Goal: Task Accomplishment & Management: Manage account settings

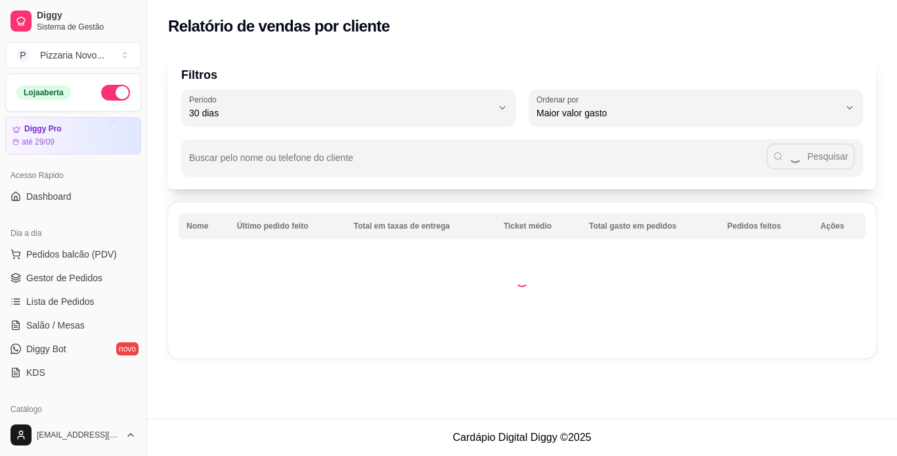
select select "30"
select select "HIGHEST_TOTAL_SPENT_WITH_ORDERS"
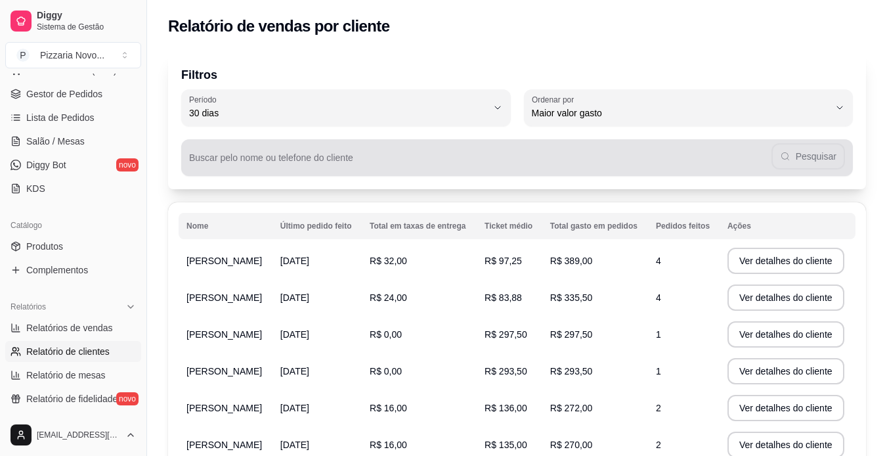
click at [786, 158] on div "Pesquisar" at bounding box center [517, 157] width 656 height 26
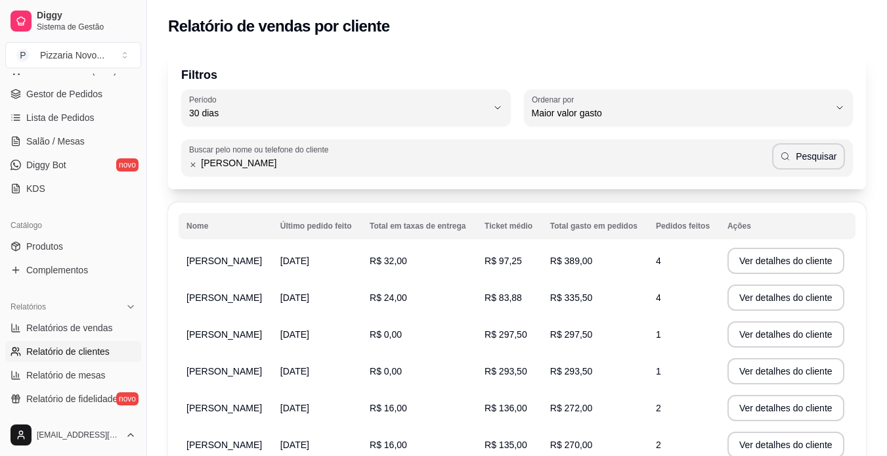
click at [858, 197] on div "Filtros 30 Período Hoje Ontem 7 dias 15 dias 30 dias 45 dias 60 dias Período 30…" at bounding box center [517, 358] width 740 height 626
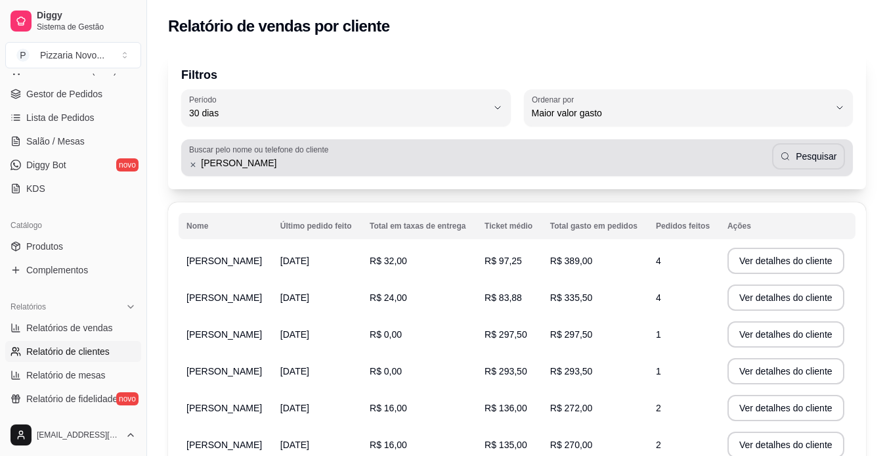
click at [276, 170] on div "[PERSON_NAME]" at bounding box center [517, 157] width 656 height 26
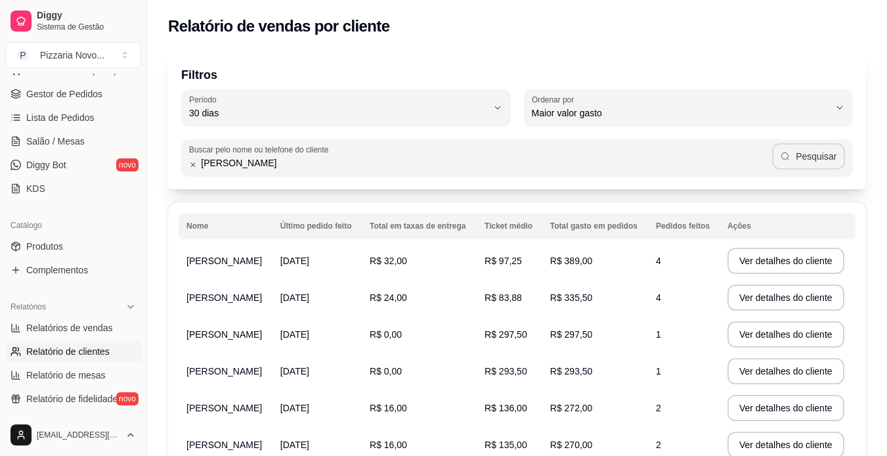
type input "[PERSON_NAME]"
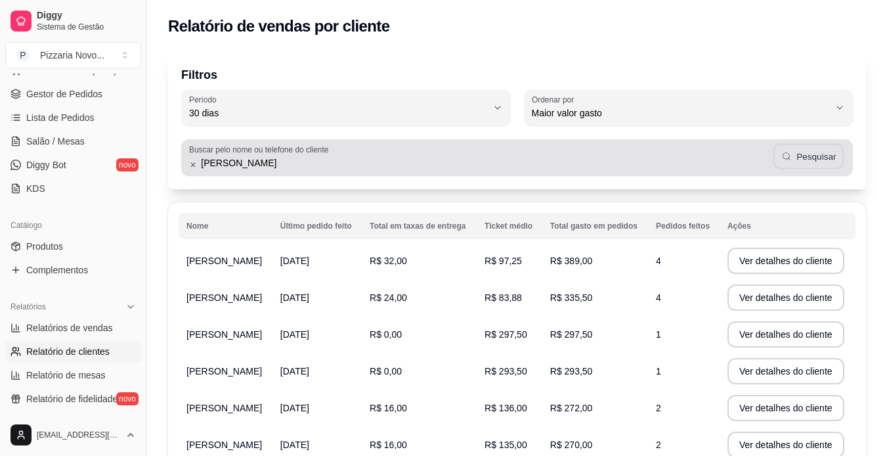
click at [806, 156] on button "Pesquisar" at bounding box center [808, 157] width 71 height 26
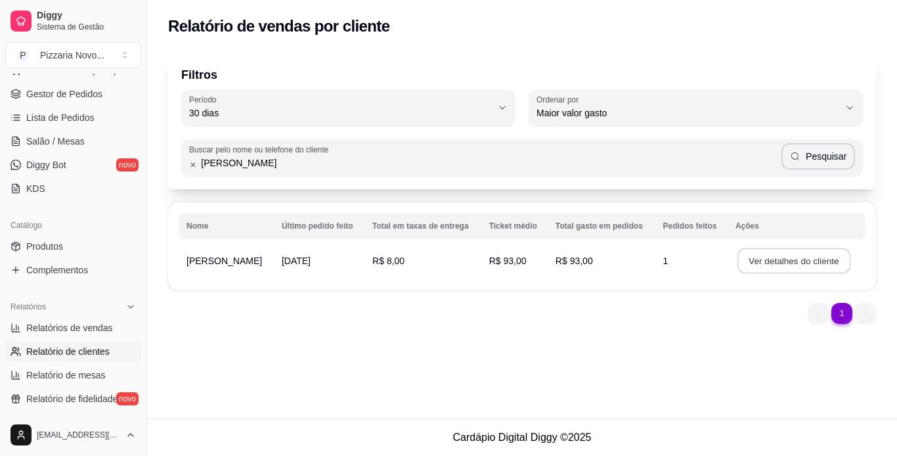
click at [770, 263] on button "Ver detalhes do cliente" at bounding box center [793, 261] width 113 height 26
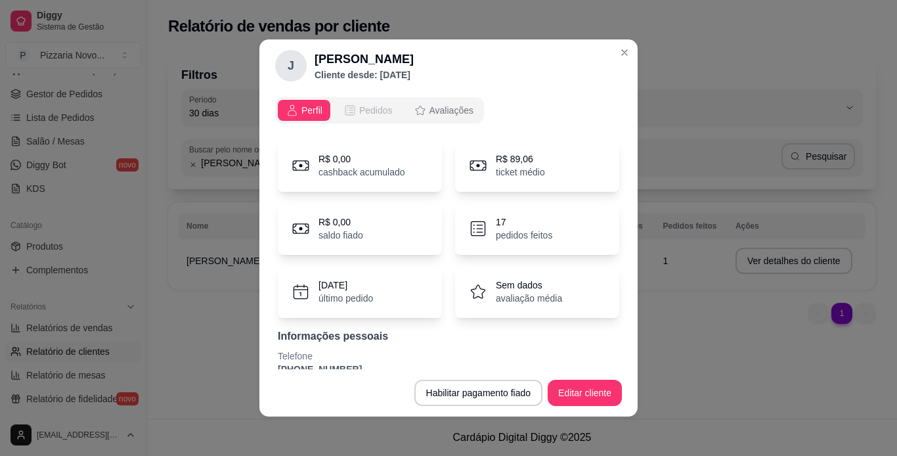
click at [364, 111] on span "Pedidos" at bounding box center [375, 110] width 33 height 13
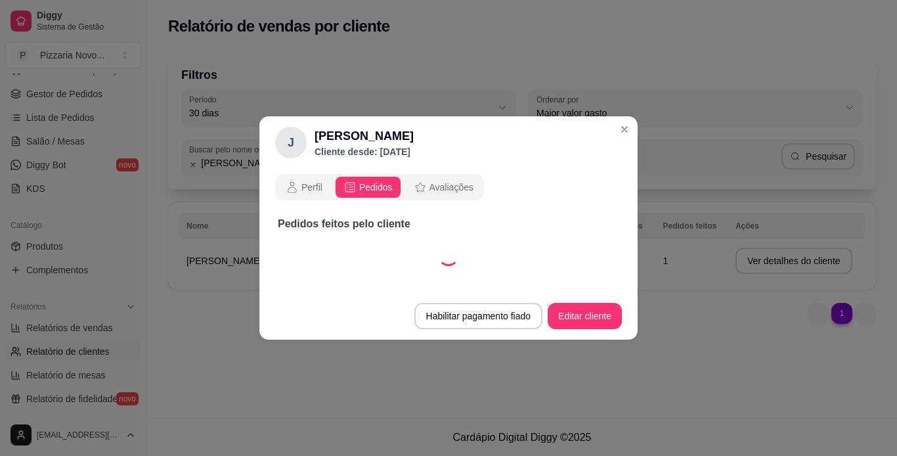
select select "30"
select select "ALL"
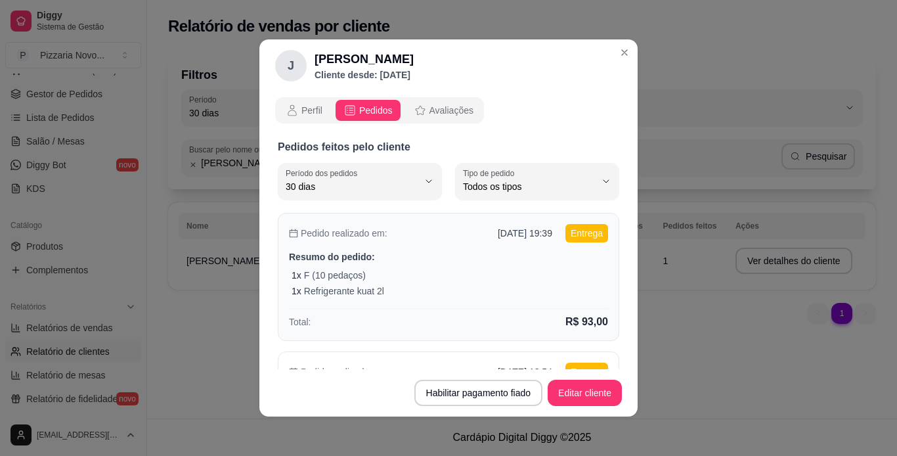
click at [343, 282] on div "1 x F (10 pedaços) 1 x Refrigerante kuat 2l" at bounding box center [449, 283] width 316 height 29
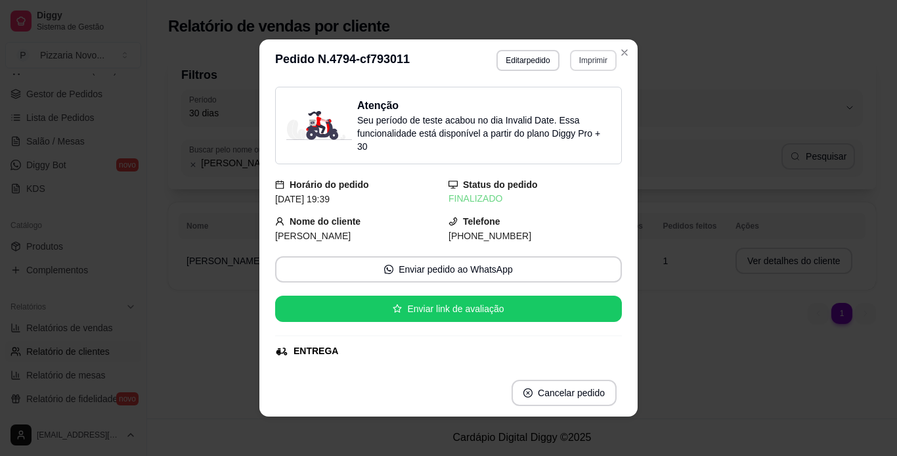
click at [581, 62] on button "Imprimir" at bounding box center [593, 60] width 47 height 21
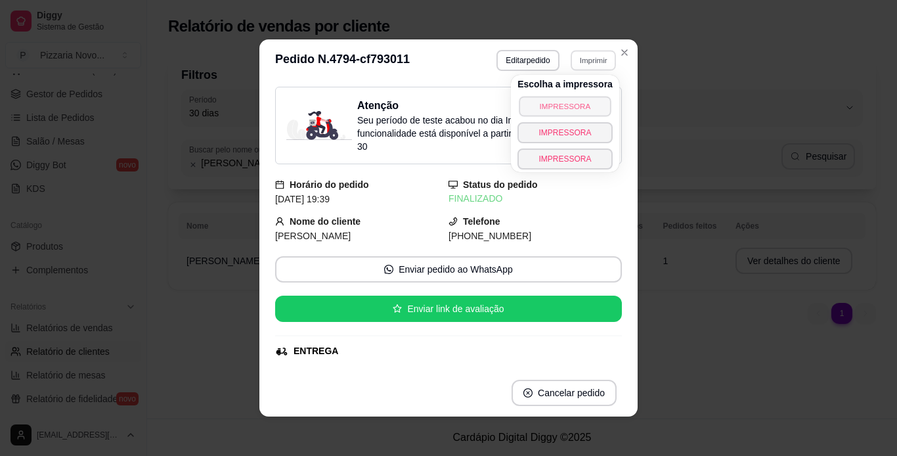
click at [561, 104] on button "IMPRESSORA" at bounding box center [565, 106] width 92 height 20
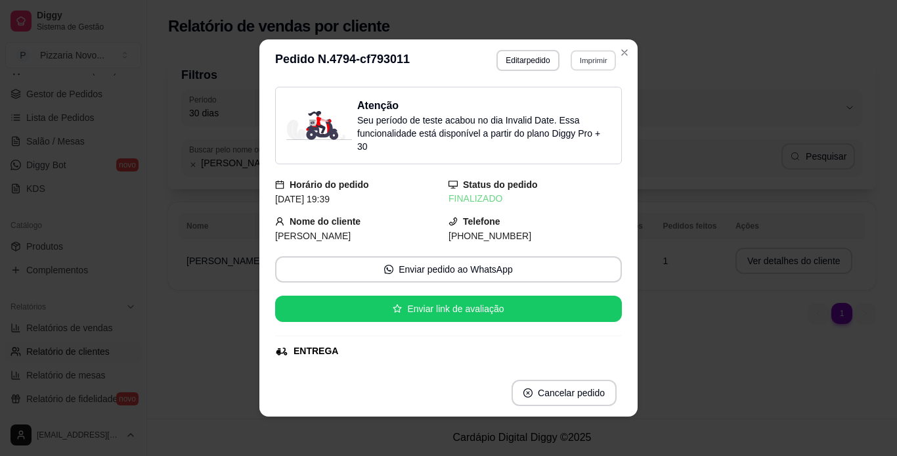
click at [584, 61] on button "Imprimir" at bounding box center [592, 60] width 45 height 20
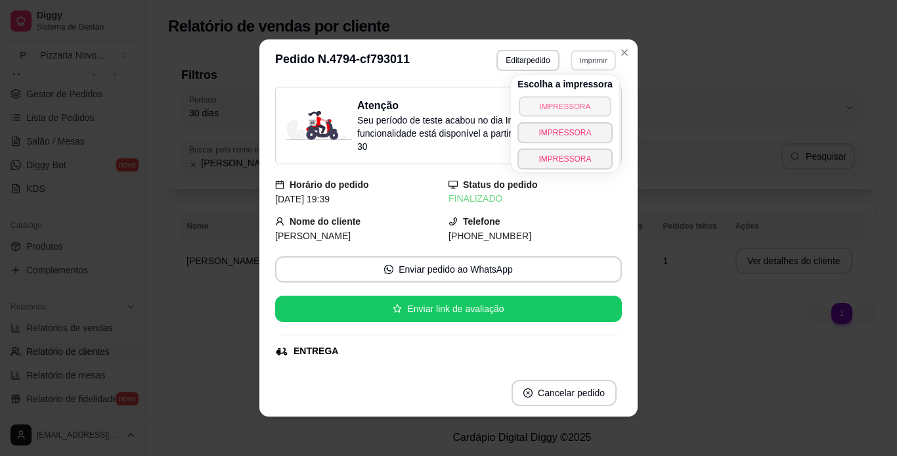
click at [563, 105] on button "IMPRESSORA" at bounding box center [565, 106] width 92 height 20
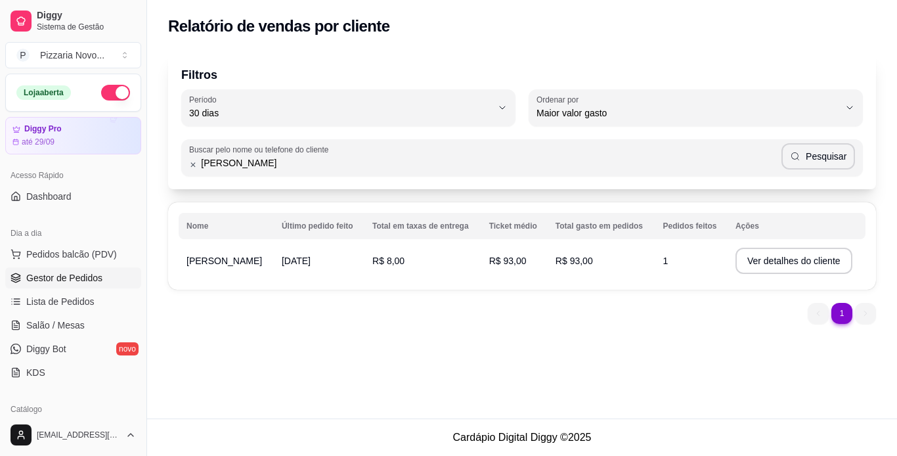
click at [75, 276] on span "Gestor de Pedidos" at bounding box center [64, 277] width 76 height 13
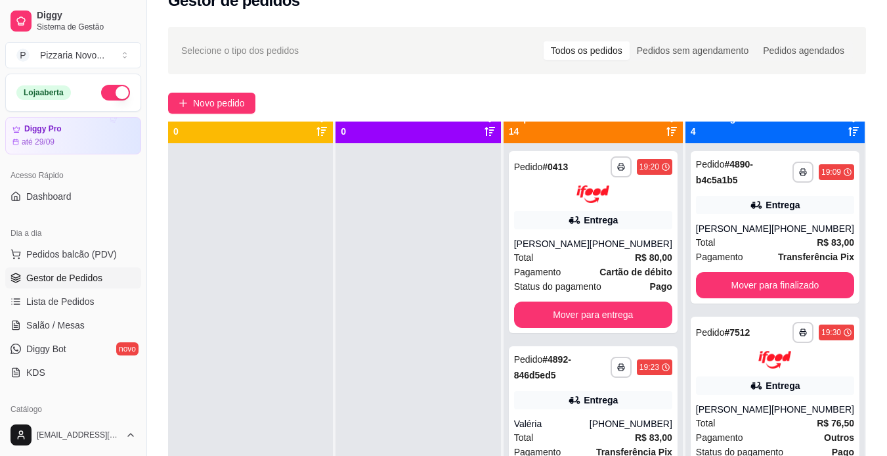
scroll to position [8, 0]
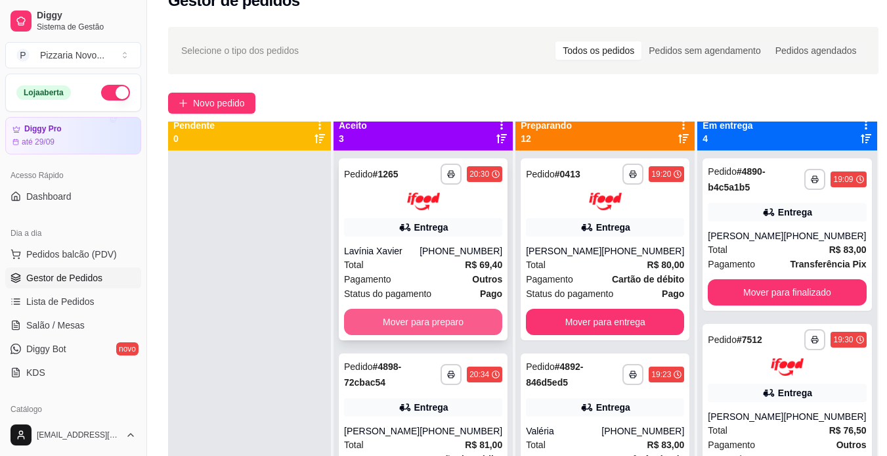
click at [421, 324] on button "Mover para preparo" at bounding box center [423, 322] width 158 height 26
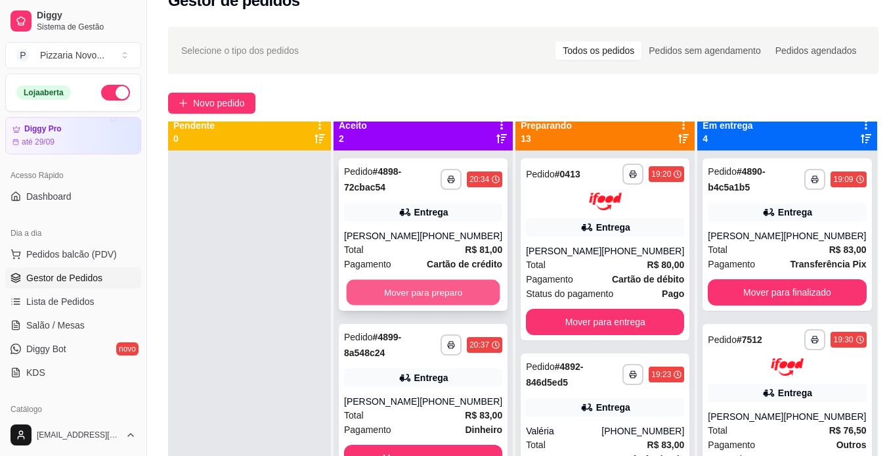
click at [442, 292] on button "Mover para preparo" at bounding box center [424, 293] width 154 height 26
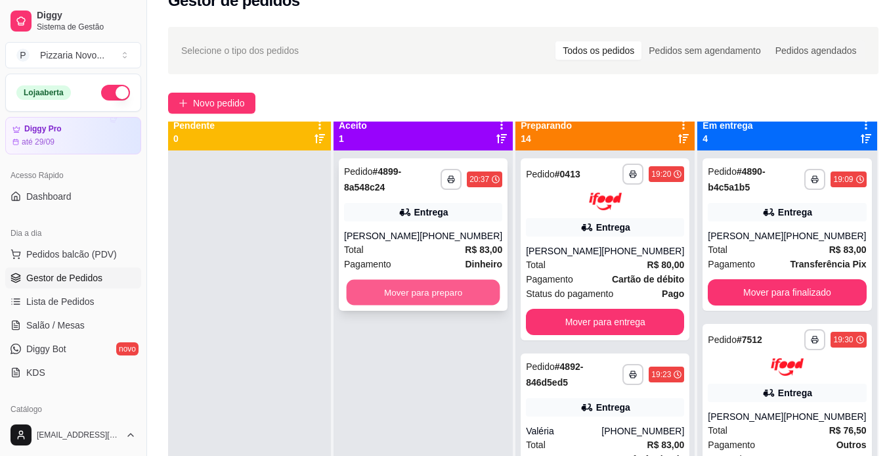
click at [437, 299] on button "Mover para preparo" at bounding box center [424, 293] width 154 height 26
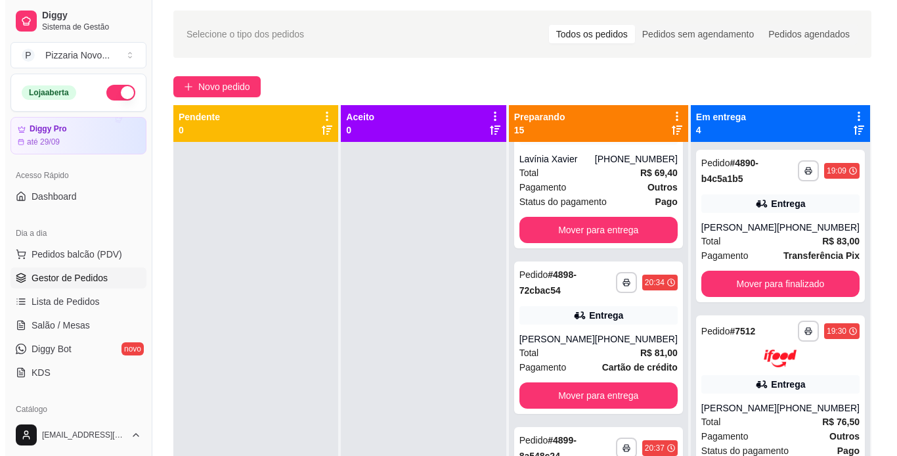
scroll to position [2310, 0]
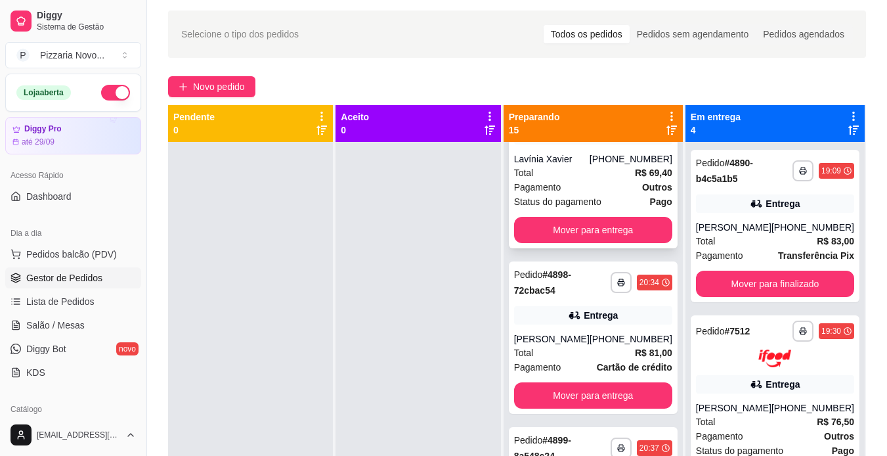
click at [544, 234] on div "**********" at bounding box center [593, 158] width 169 height 182
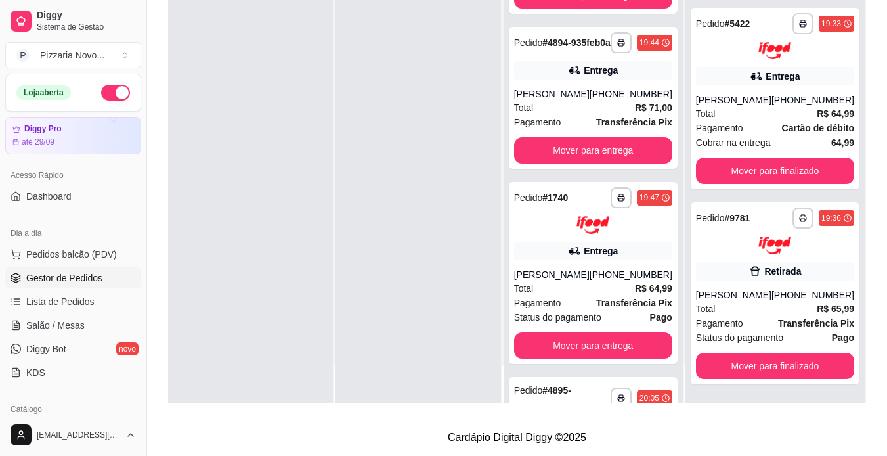
scroll to position [625, 0]
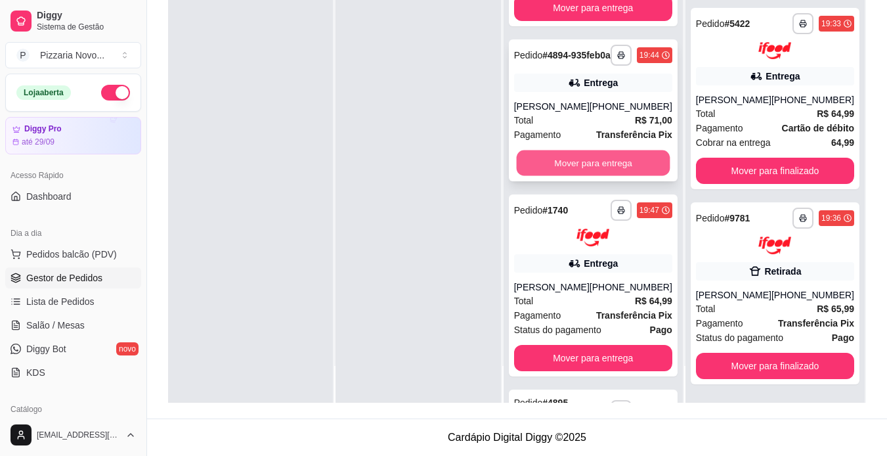
click at [590, 176] on button "Mover para entrega" at bounding box center [593, 163] width 154 height 26
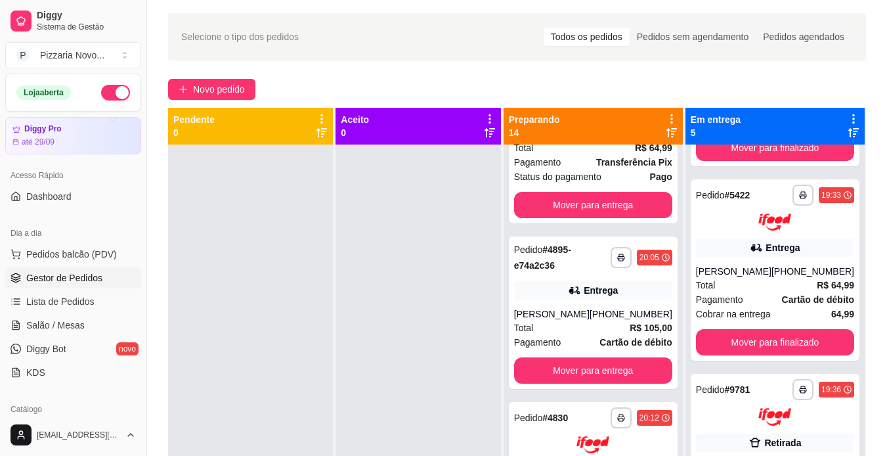
scroll to position [832, 0]
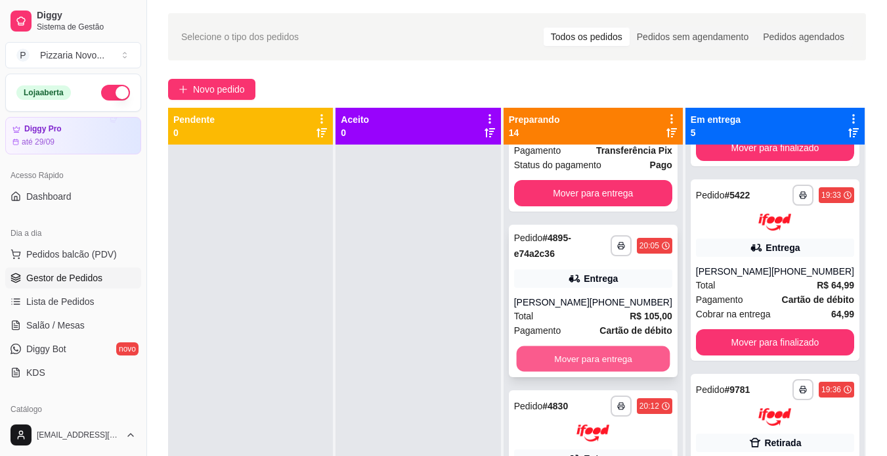
click at [569, 371] on button "Mover para entrega" at bounding box center [593, 358] width 154 height 26
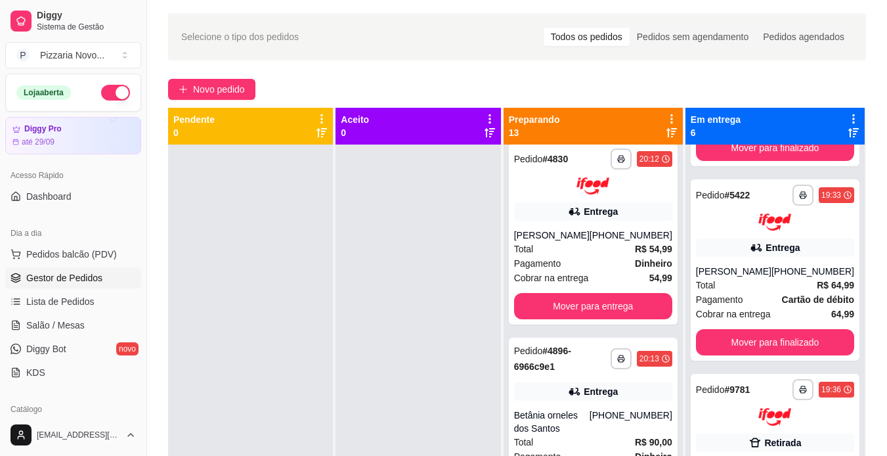
scroll to position [915, 0]
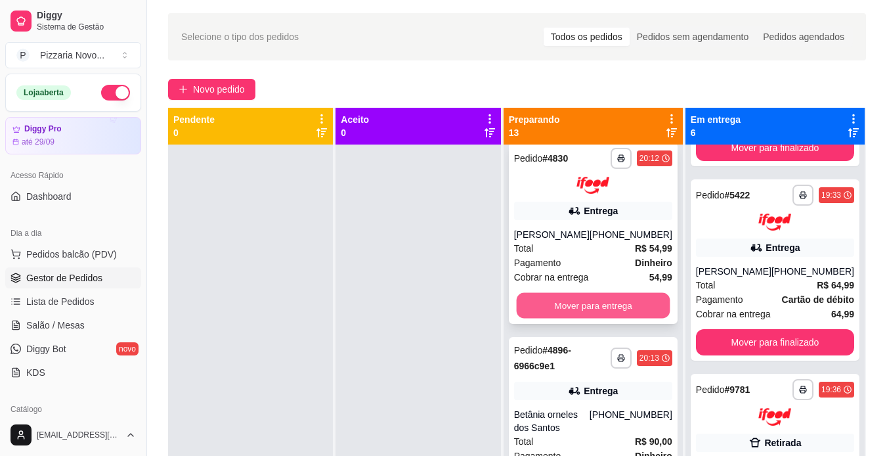
click at [584, 318] on button "Mover para entrega" at bounding box center [593, 306] width 154 height 26
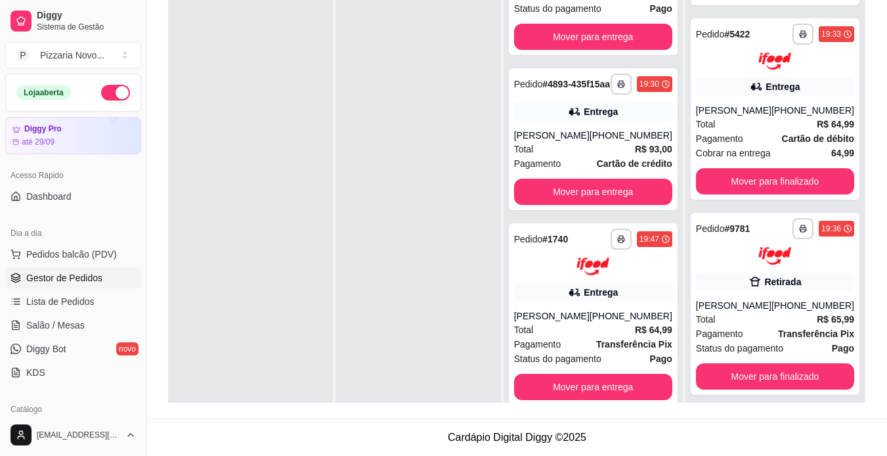
scroll to position [532, 0]
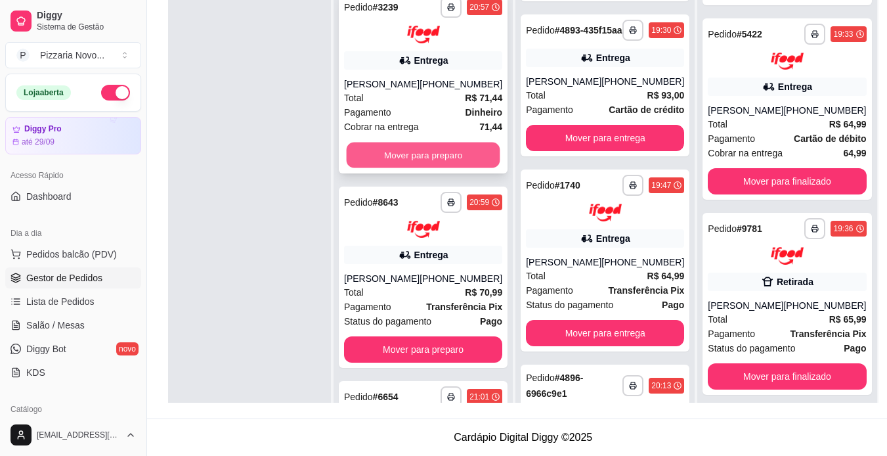
click at [428, 152] on button "Mover para preparo" at bounding box center [424, 155] width 154 height 26
click at [427, 167] on button "Mover para preparo" at bounding box center [424, 155] width 154 height 26
click at [430, 157] on button "Mover para preparo" at bounding box center [424, 155] width 154 height 26
click at [429, 160] on button "Mover para preparo" at bounding box center [424, 155] width 154 height 26
click at [429, 156] on button "Mover para preparo" at bounding box center [424, 155] width 154 height 26
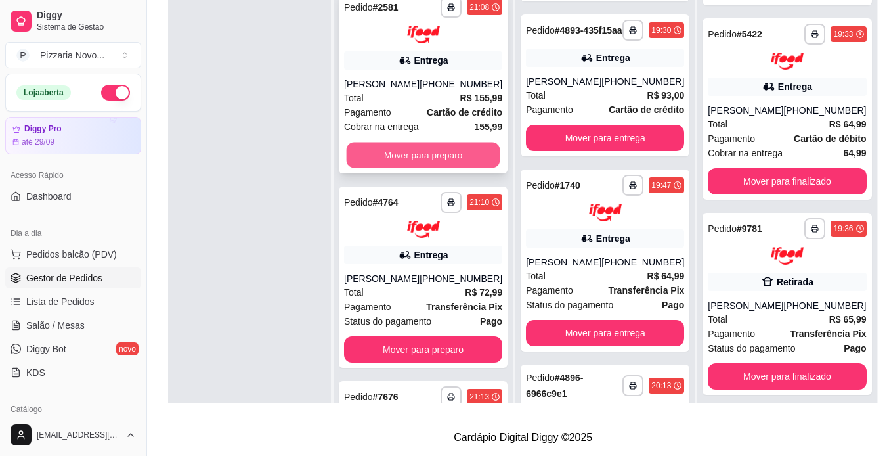
click at [429, 163] on button "Mover para preparo" at bounding box center [424, 155] width 154 height 26
click at [427, 165] on button "Mover para preparo" at bounding box center [424, 155] width 154 height 26
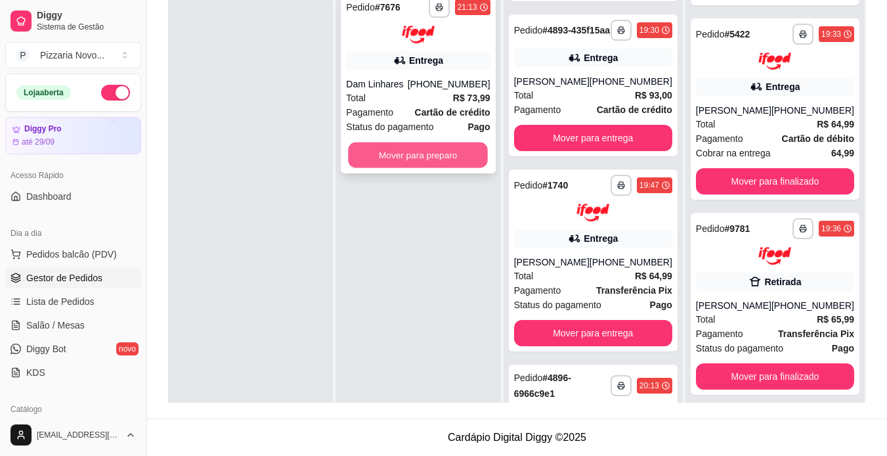
click at [428, 151] on button "Mover para preparo" at bounding box center [419, 155] width 140 height 26
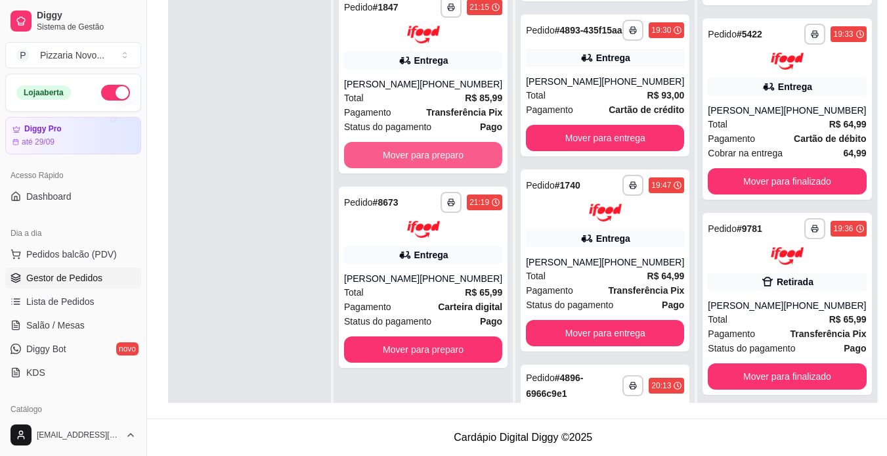
click at [428, 151] on button "Mover para preparo" at bounding box center [423, 155] width 158 height 26
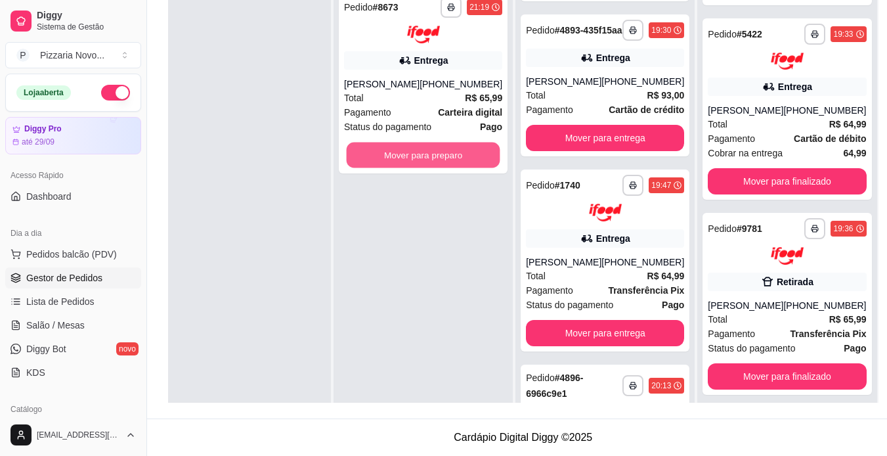
click at [428, 151] on button "Mover para preparo" at bounding box center [424, 155] width 154 height 26
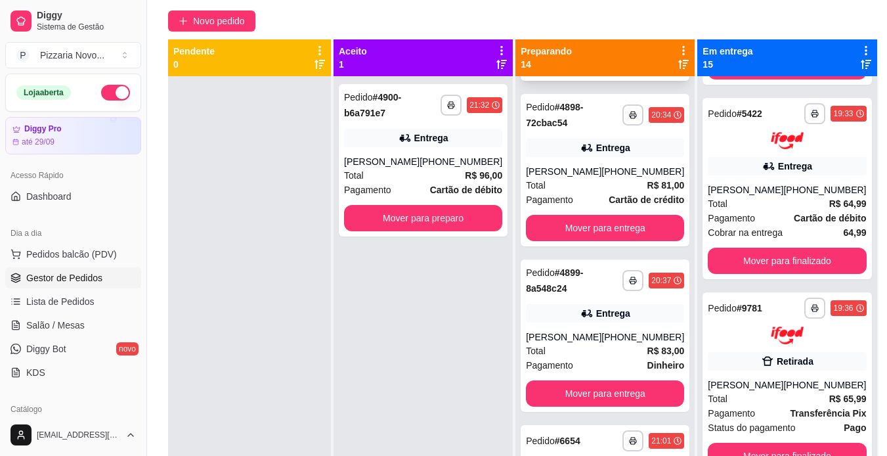
scroll to position [655, 0]
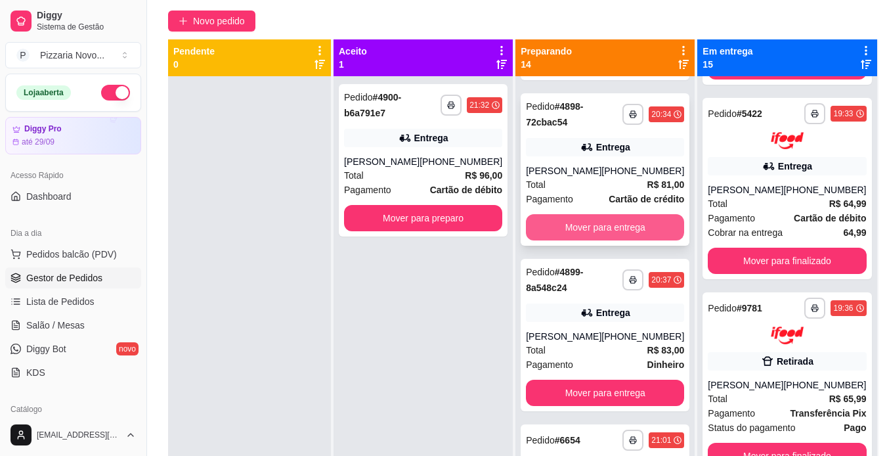
click at [599, 240] on button "Mover para entrega" at bounding box center [605, 227] width 158 height 26
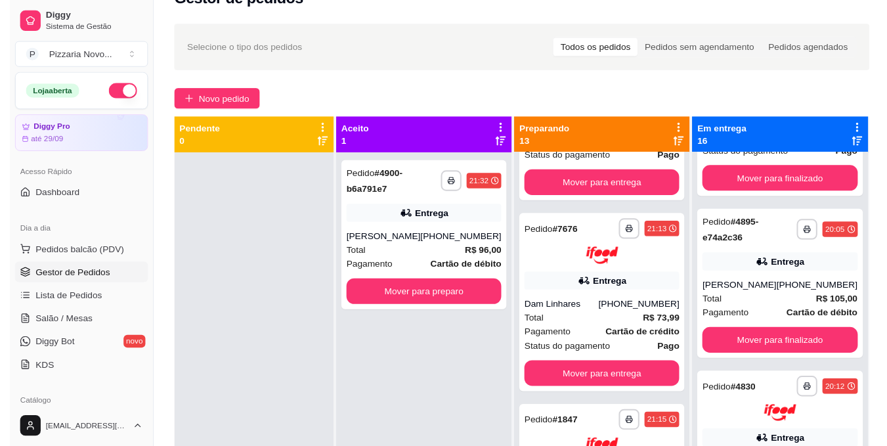
scroll to position [1535, 0]
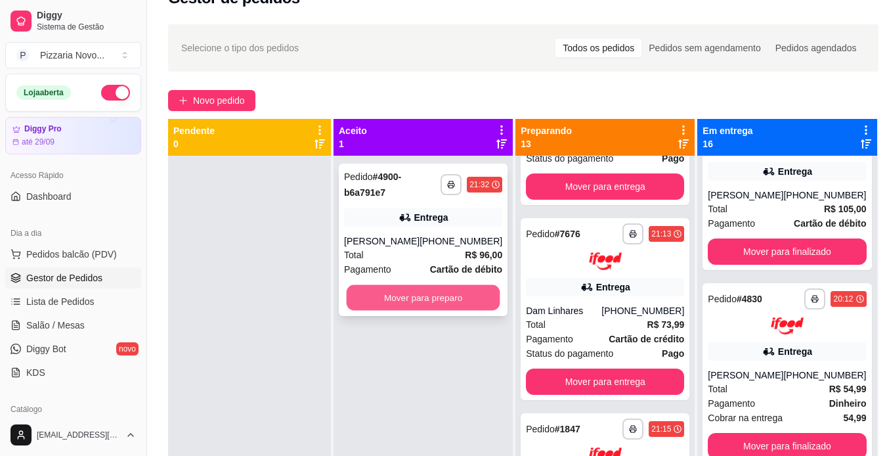
click at [423, 293] on button "Mover para preparo" at bounding box center [424, 298] width 154 height 26
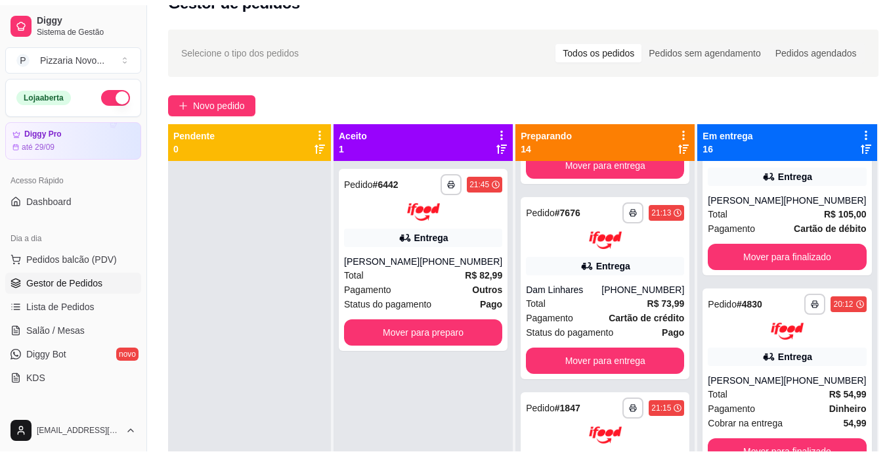
scroll to position [1749, 0]
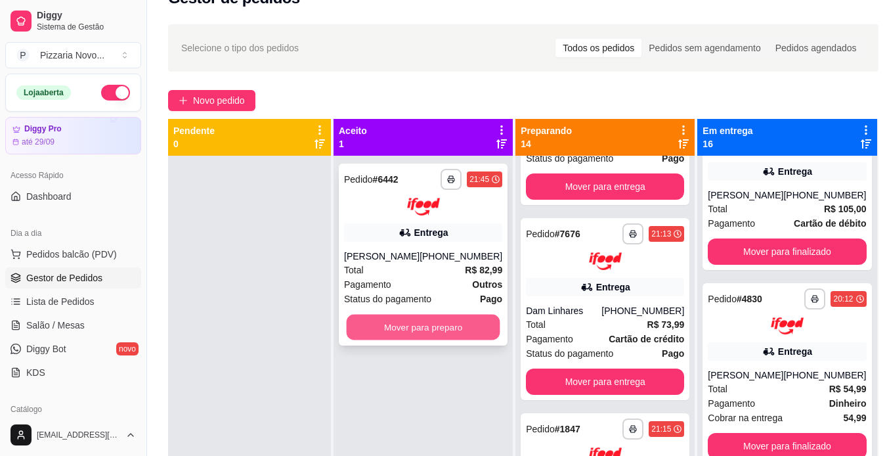
click at [410, 321] on button "Mover para preparo" at bounding box center [424, 327] width 154 height 26
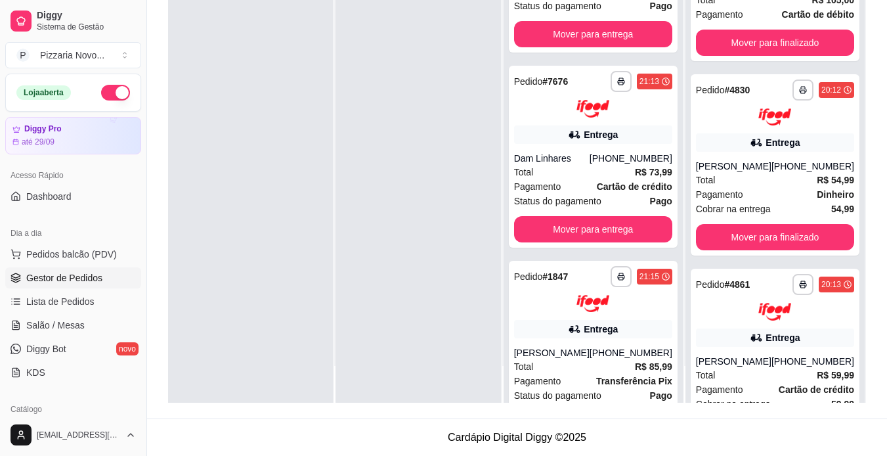
scroll to position [1693, 0]
click at [658, 193] on span "Cartão de crédito" at bounding box center [634, 186] width 75 height 14
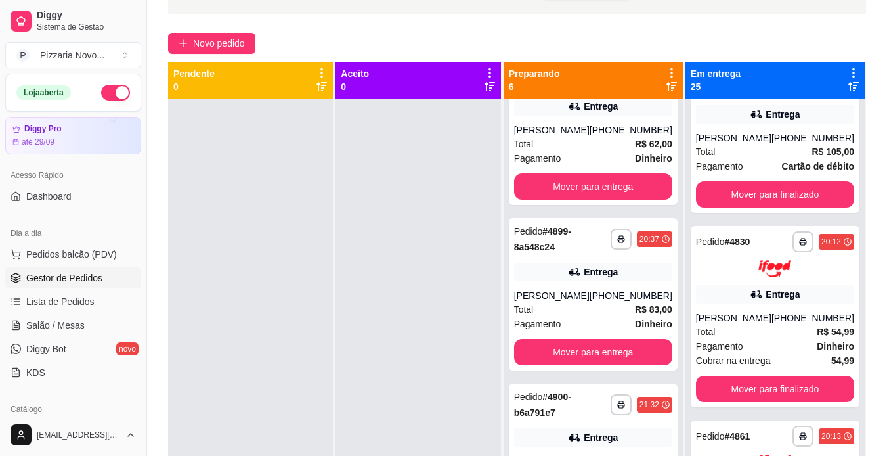
scroll to position [576, 0]
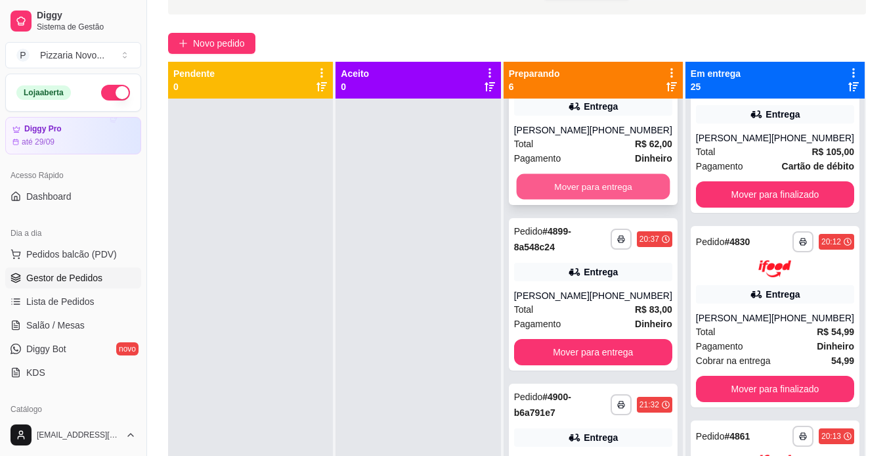
click at [616, 177] on button "Mover para entrega" at bounding box center [593, 187] width 154 height 26
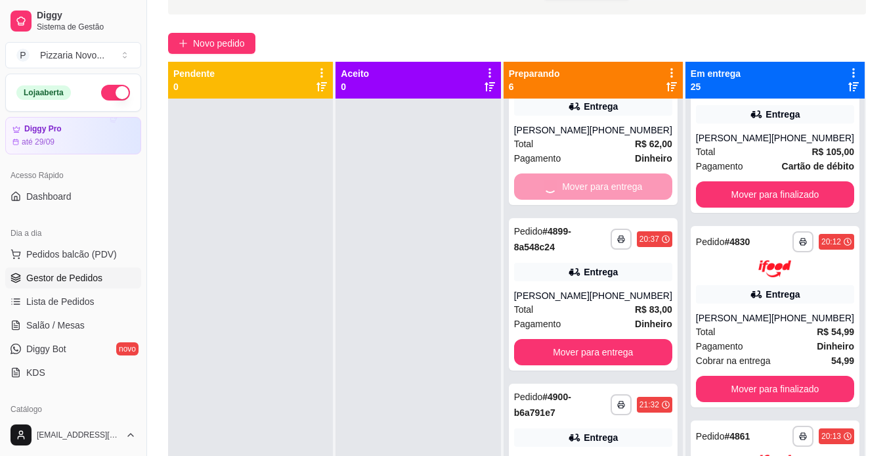
scroll to position [411, 0]
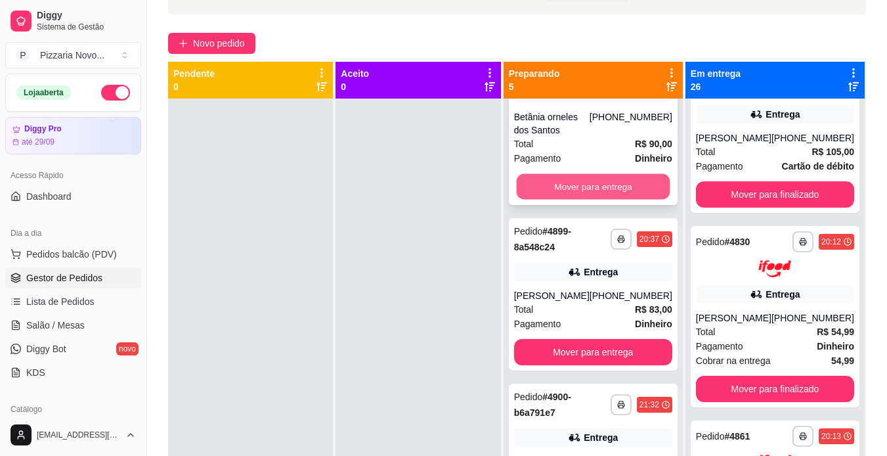
click at [605, 174] on button "Mover para entrega" at bounding box center [593, 187] width 154 height 26
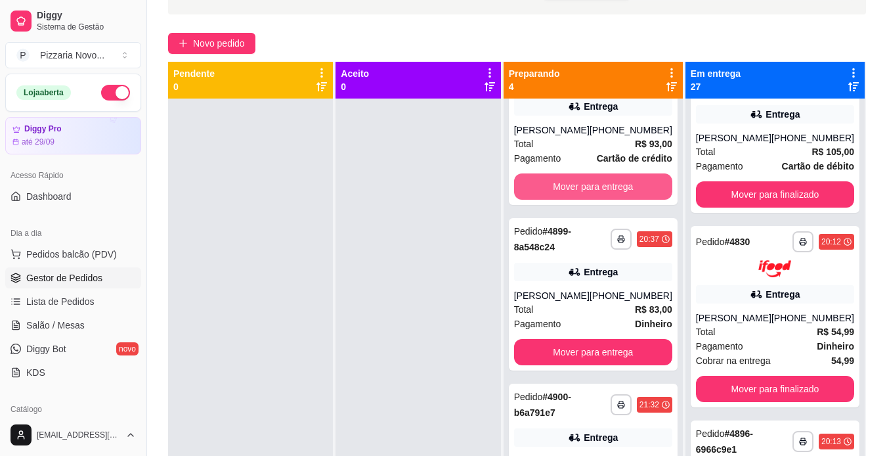
scroll to position [232, 0]
click at [601, 177] on button "Mover para entrega" at bounding box center [593, 187] width 154 height 26
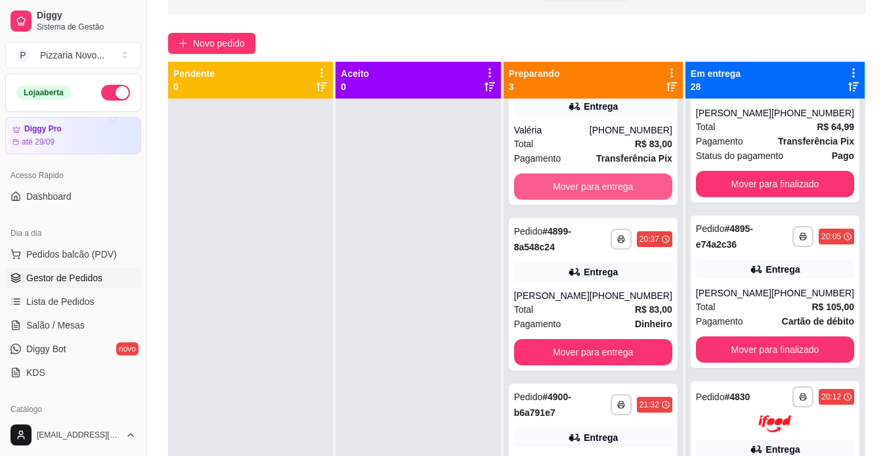
scroll to position [1700, 0]
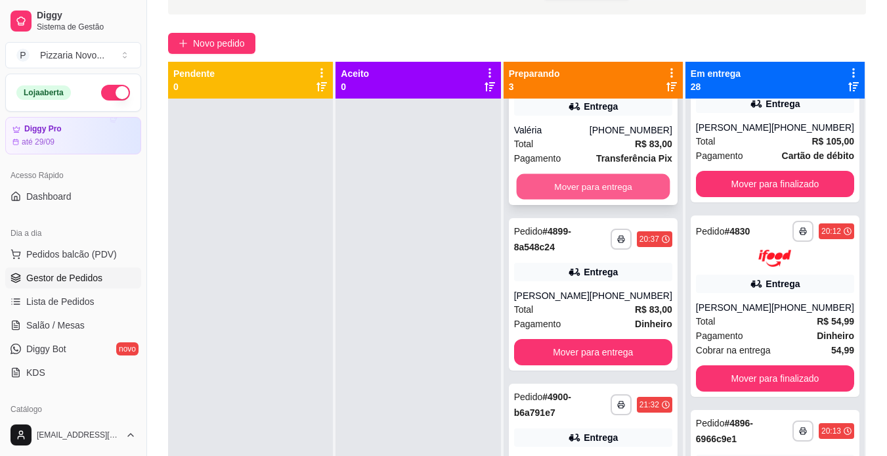
click at [604, 174] on button "Mover para entrega" at bounding box center [593, 187] width 154 height 26
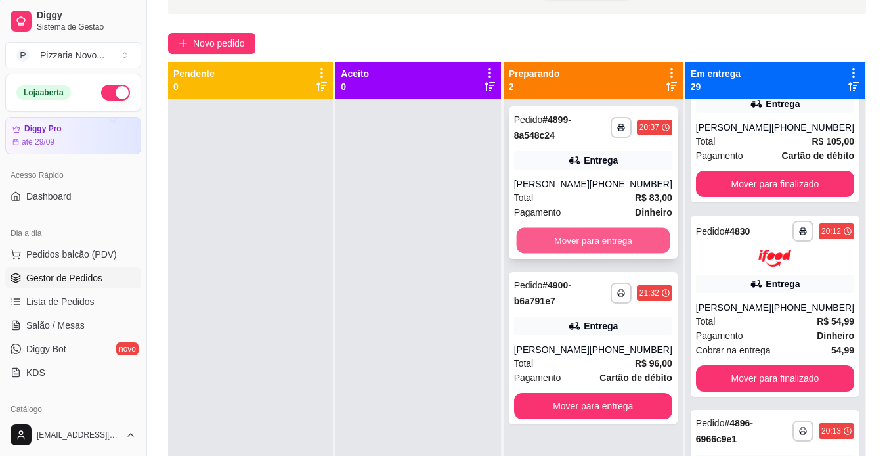
click at [594, 248] on button "Mover para entrega" at bounding box center [593, 241] width 154 height 26
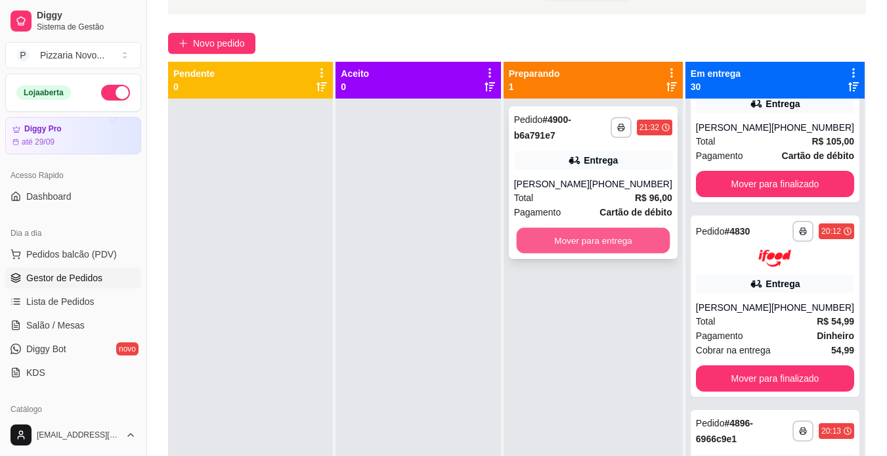
click at [593, 239] on button "Mover para entrega" at bounding box center [593, 241] width 154 height 26
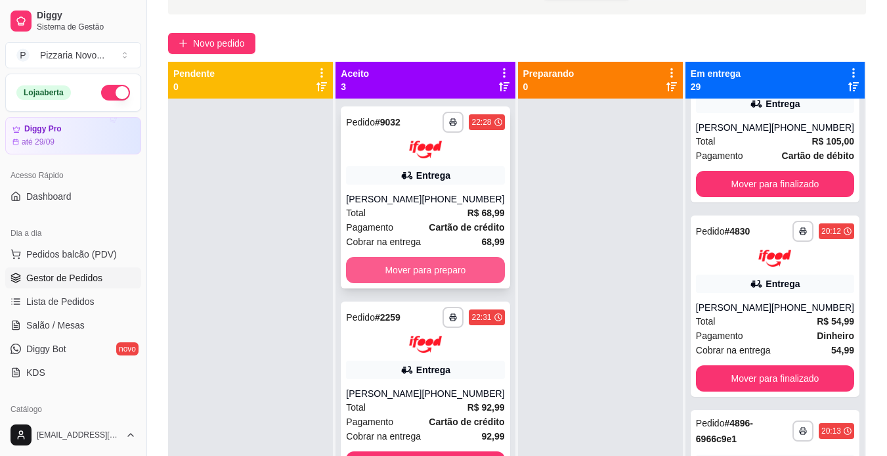
click at [450, 266] on button "Mover para preparo" at bounding box center [425, 270] width 158 height 26
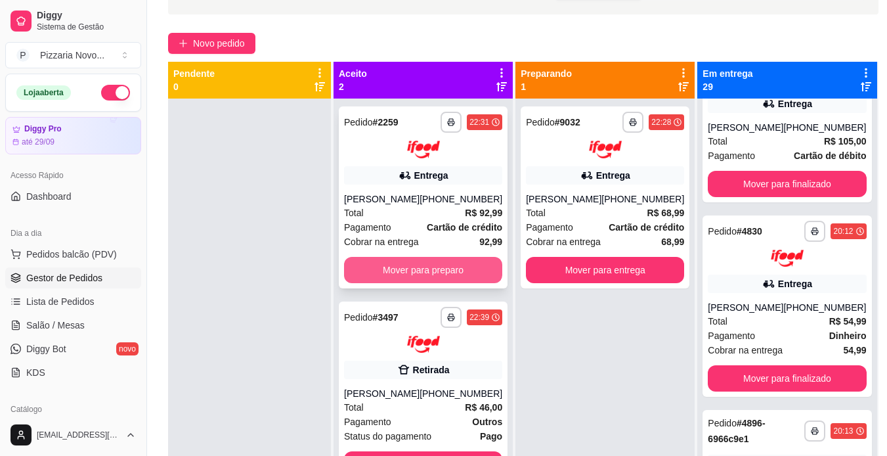
click at [442, 268] on button "Mover para preparo" at bounding box center [423, 270] width 158 height 26
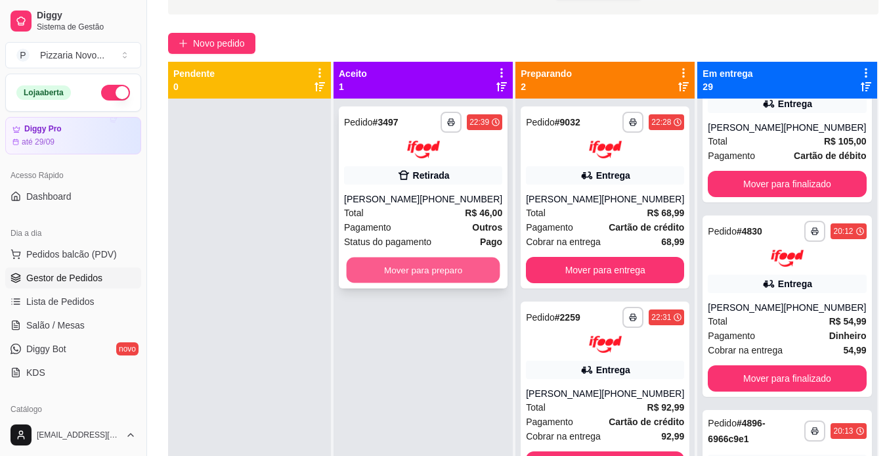
click at [441, 267] on button "Mover para preparo" at bounding box center [424, 270] width 154 height 26
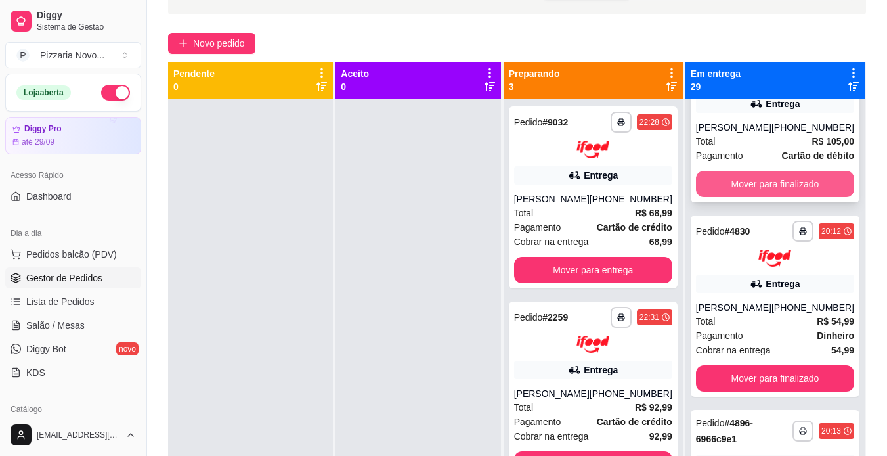
click at [735, 197] on button "Mover para finalizado" at bounding box center [775, 184] width 158 height 26
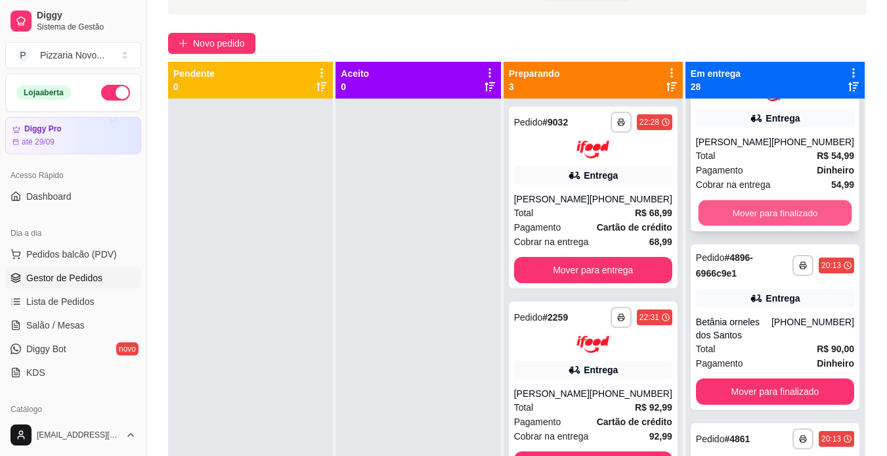
click at [772, 226] on button "Mover para finalizado" at bounding box center [775, 213] width 154 height 26
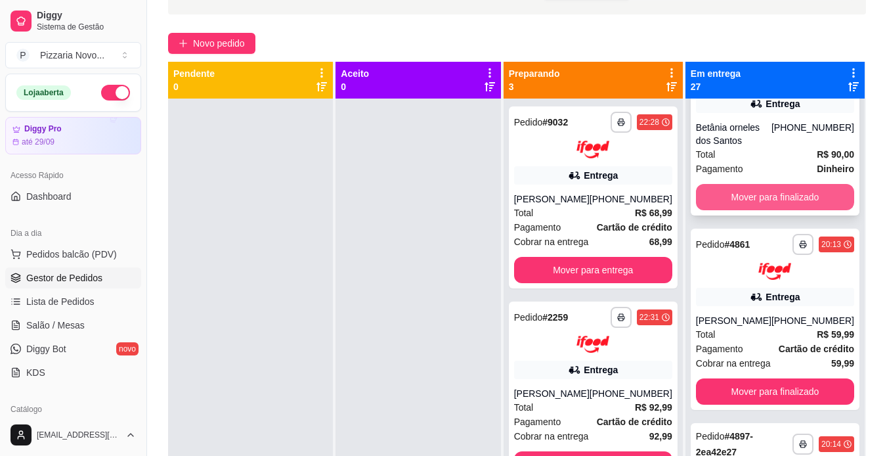
click at [771, 210] on button "Mover para finalizado" at bounding box center [775, 197] width 158 height 26
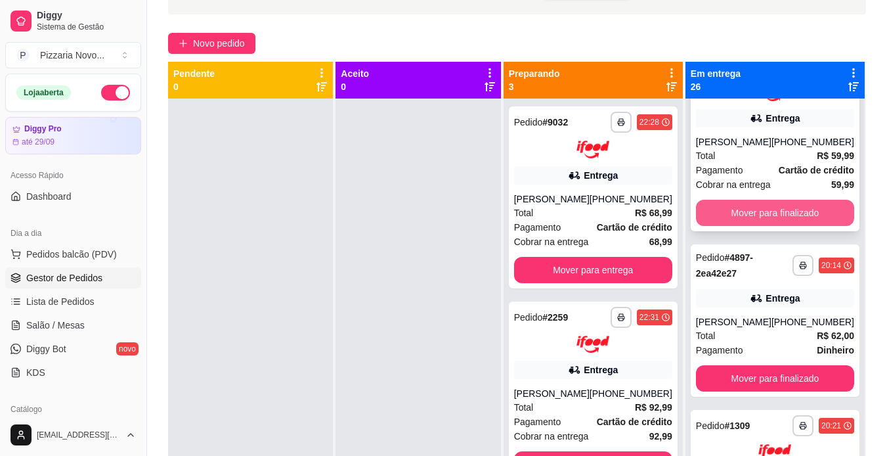
click at [777, 226] on button "Mover para finalizado" at bounding box center [775, 213] width 158 height 26
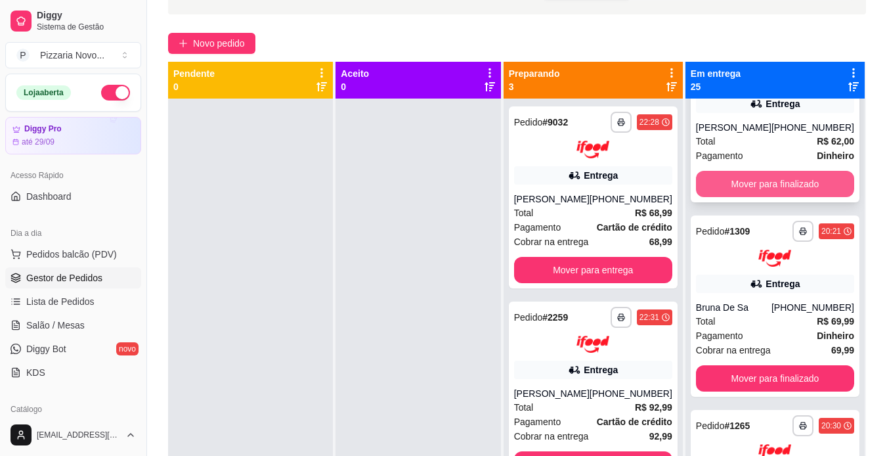
click at [775, 197] on button "Mover para finalizado" at bounding box center [775, 184] width 158 height 26
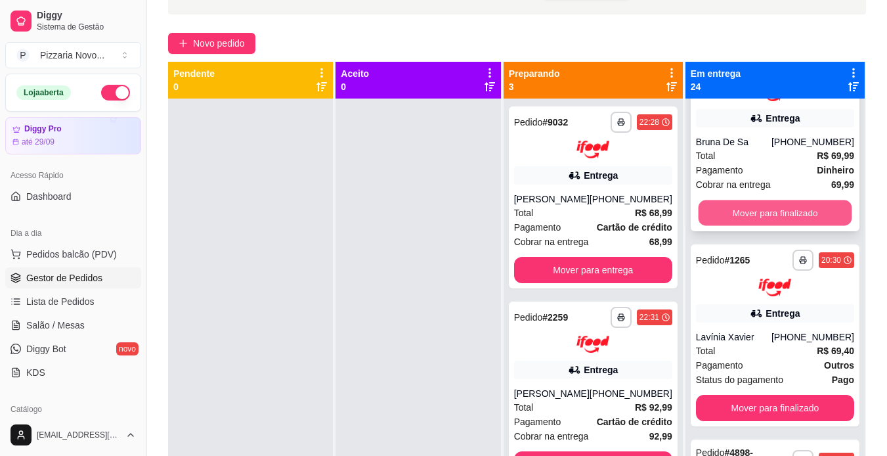
click at [776, 226] on button "Mover para finalizado" at bounding box center [775, 213] width 154 height 26
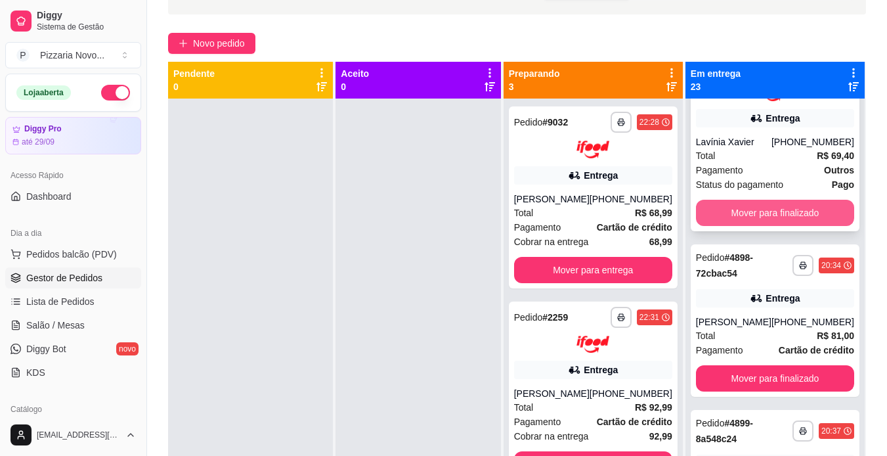
click at [776, 226] on button "Mover para finalizado" at bounding box center [775, 213] width 158 height 26
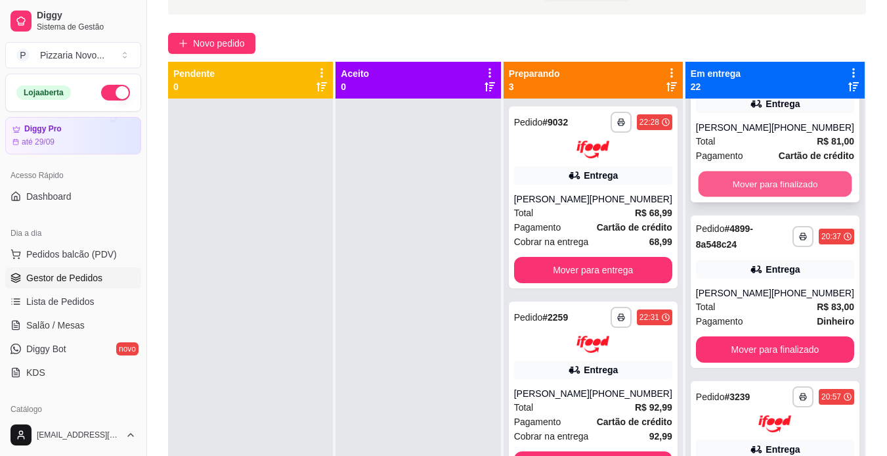
click at [773, 196] on button "Mover para finalizado" at bounding box center [775, 184] width 154 height 26
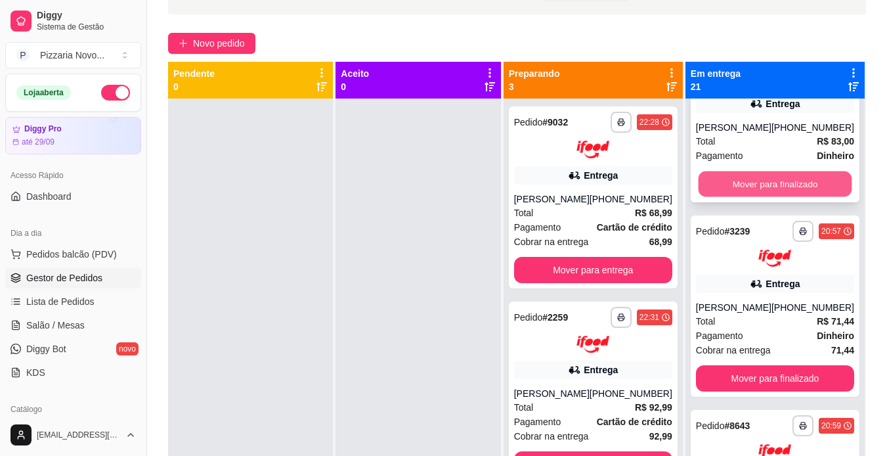
click at [770, 196] on button "Mover para finalizado" at bounding box center [775, 184] width 154 height 26
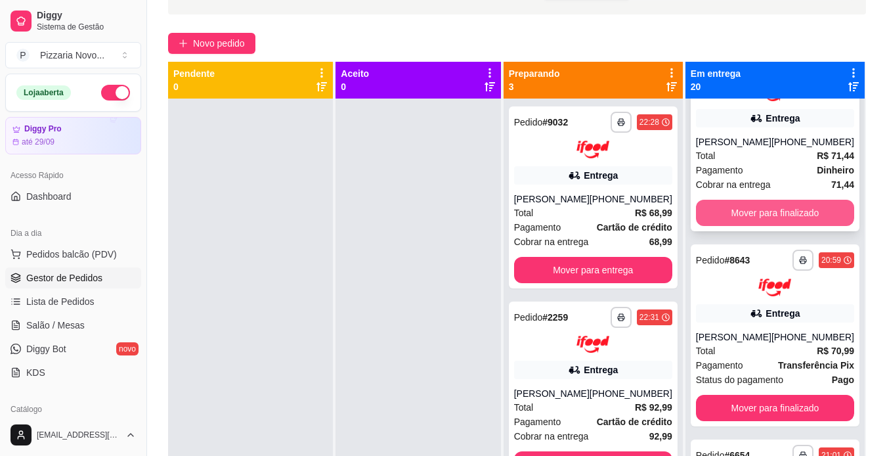
click at [769, 226] on button "Mover para finalizado" at bounding box center [775, 213] width 158 height 26
click at [771, 226] on button "Mover para finalizado" at bounding box center [775, 213] width 158 height 26
click at [769, 226] on button "Mover para finalizado" at bounding box center [775, 213] width 158 height 26
click at [768, 226] on button "Mover para finalizado" at bounding box center [775, 213] width 154 height 26
click at [771, 226] on button "Mover para finalizado" at bounding box center [775, 213] width 154 height 26
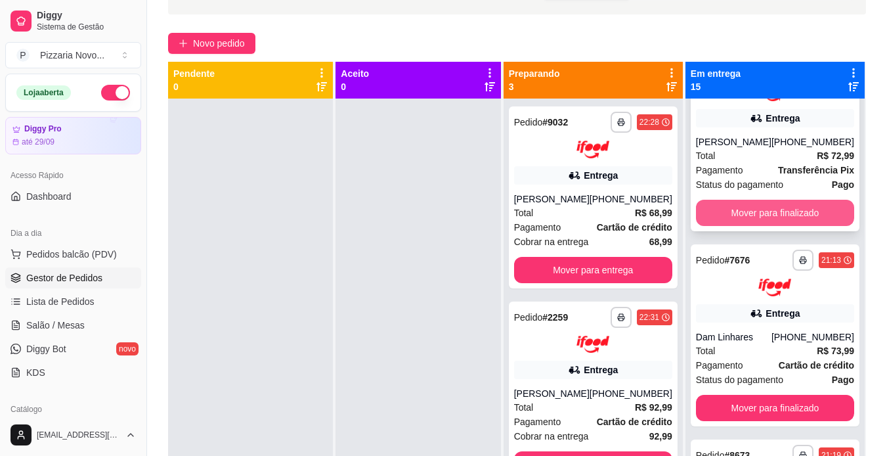
click at [769, 226] on button "Mover para finalizado" at bounding box center [775, 213] width 158 height 26
click at [768, 226] on button "Mover para finalizado" at bounding box center [775, 213] width 158 height 26
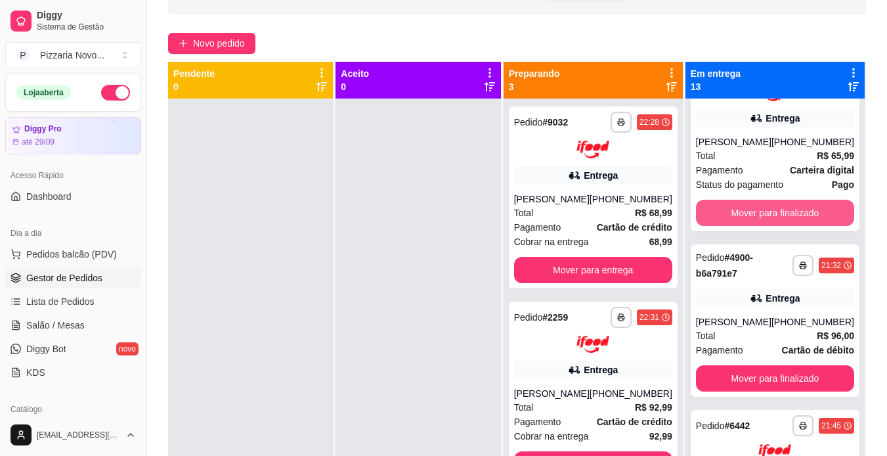
click at [768, 226] on button "Mover para finalizado" at bounding box center [775, 213] width 158 height 26
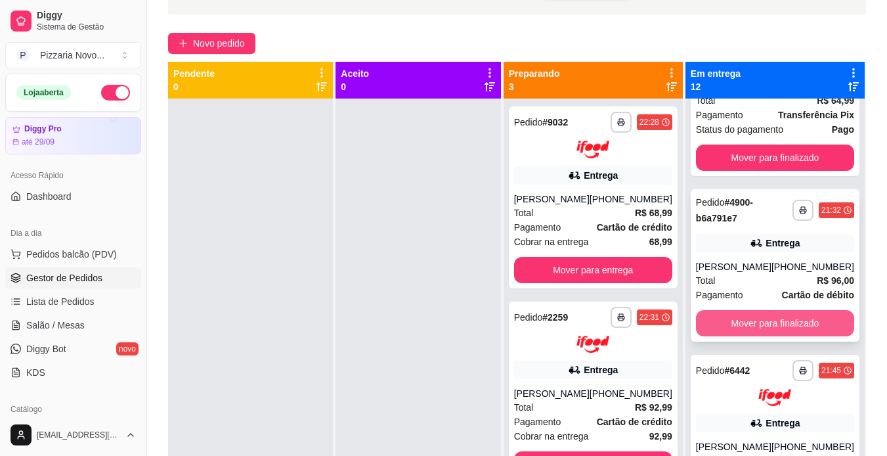
click at [773, 319] on button "Mover para finalizado" at bounding box center [775, 323] width 158 height 26
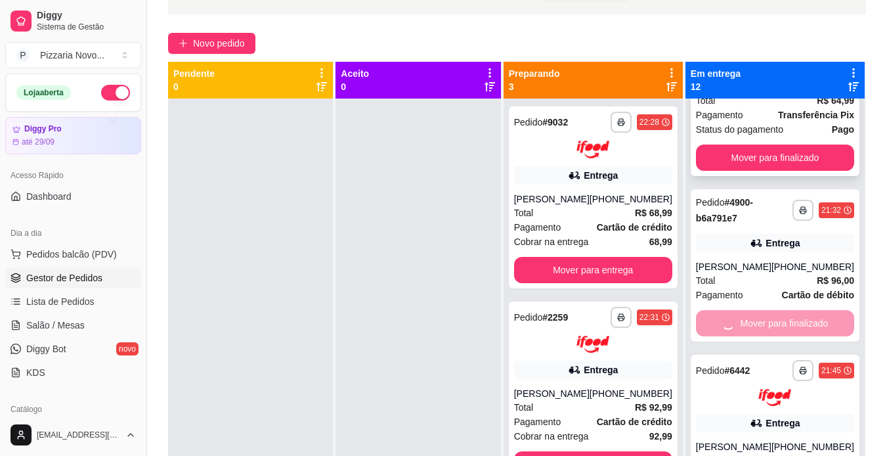
scroll to position [1635, 0]
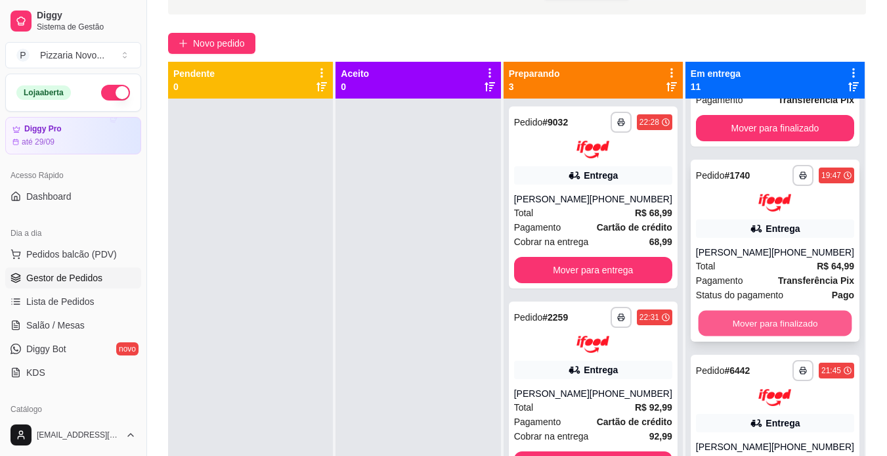
click at [772, 319] on button "Mover para finalizado" at bounding box center [775, 323] width 154 height 26
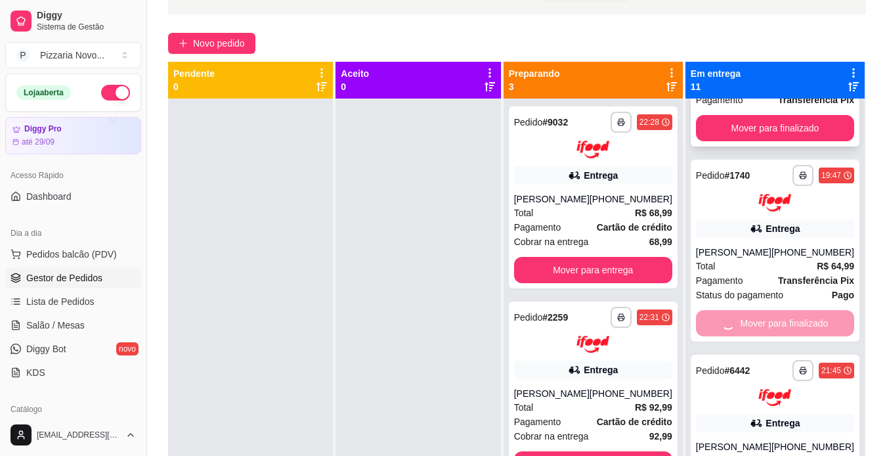
scroll to position [1440, 0]
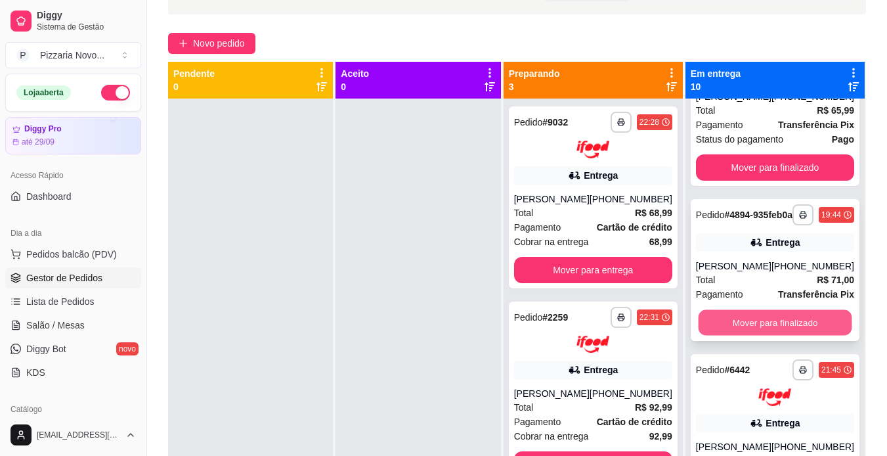
click at [773, 324] on button "Mover para finalizado" at bounding box center [775, 323] width 154 height 26
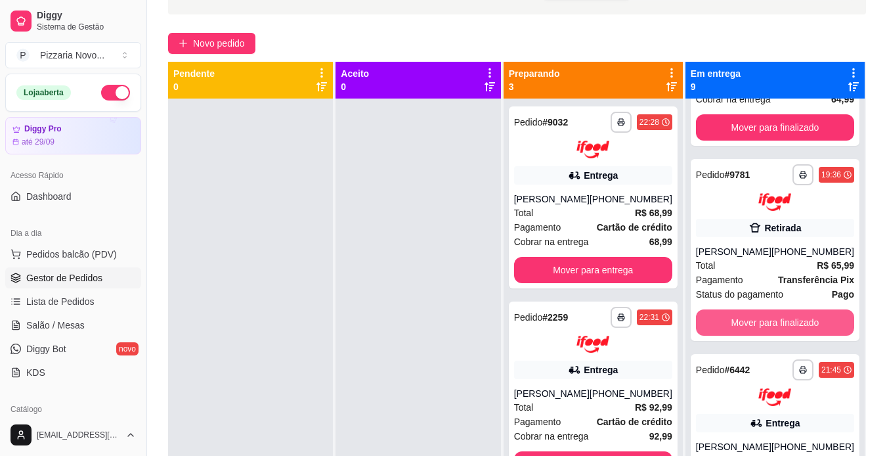
scroll to position [1262, 0]
click at [770, 316] on button "Mover para finalizado" at bounding box center [775, 323] width 154 height 26
click at [772, 316] on button "Mover para finalizado" at bounding box center [775, 323] width 154 height 26
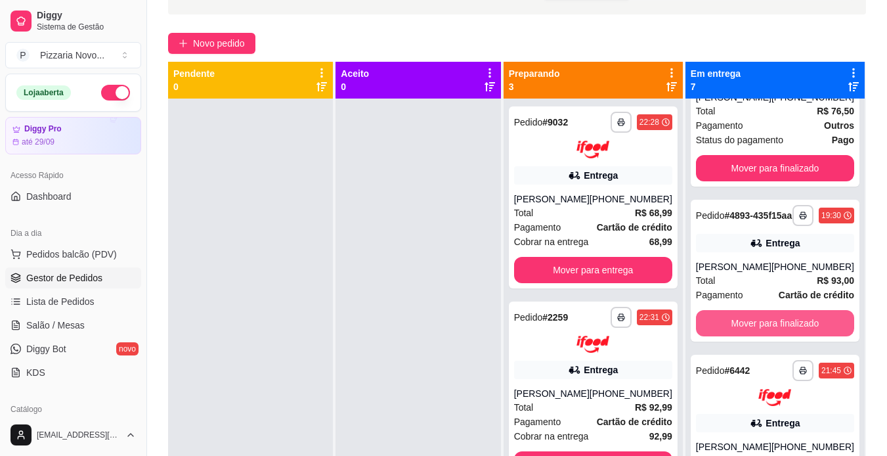
scroll to position [859, 0]
click at [773, 321] on button "Mover para finalizado" at bounding box center [775, 323] width 154 height 26
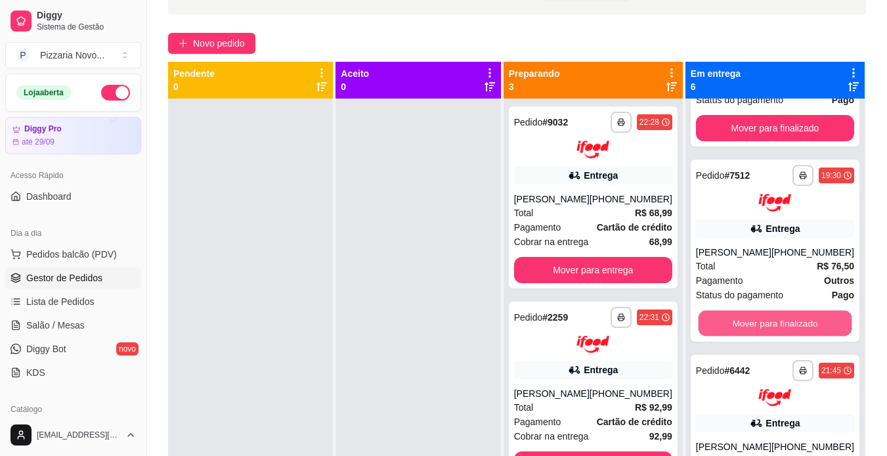
click at [773, 321] on button "Mover para finalizado" at bounding box center [775, 323] width 154 height 26
click at [773, 323] on button "Mover para finalizado" at bounding box center [775, 322] width 158 height 26
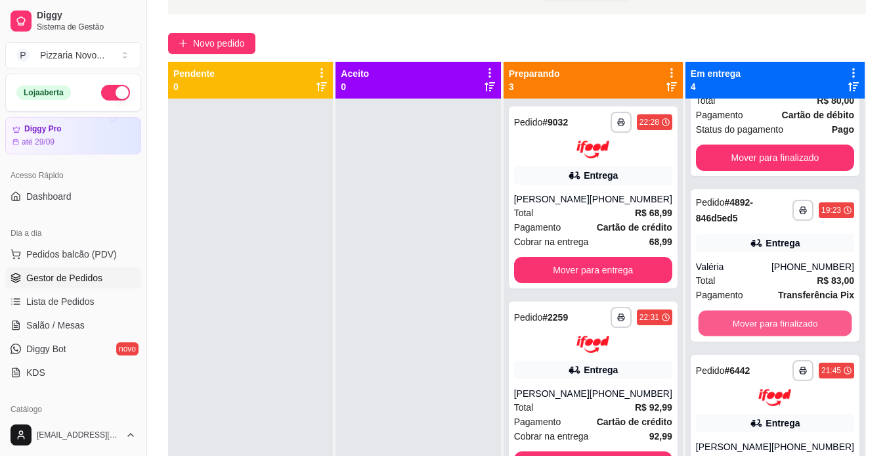
click at [773, 324] on button "Mover para finalizado" at bounding box center [775, 323] width 154 height 26
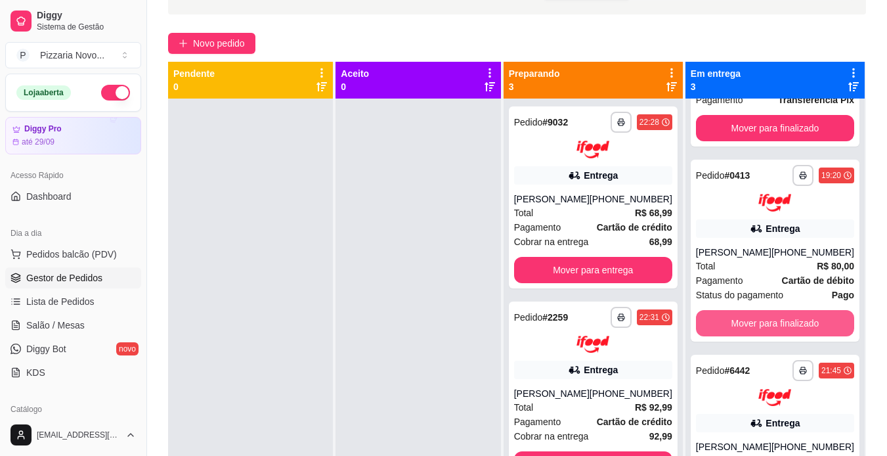
scroll to position [125, 0]
click at [770, 324] on button "Mover para finalizado" at bounding box center [775, 323] width 158 height 26
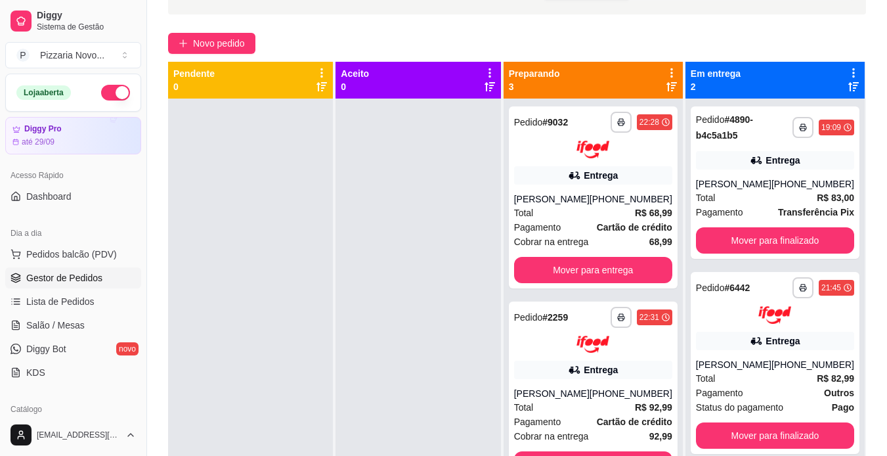
scroll to position [0, 0]
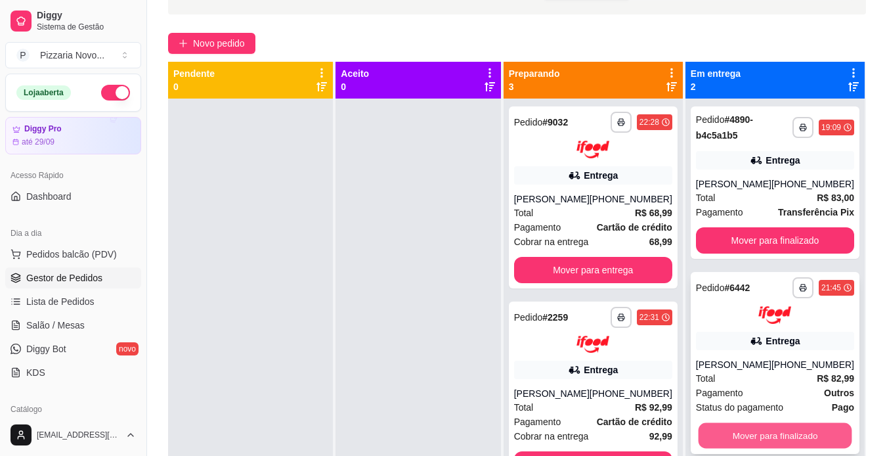
click at [783, 441] on button "Mover para finalizado" at bounding box center [775, 435] width 154 height 26
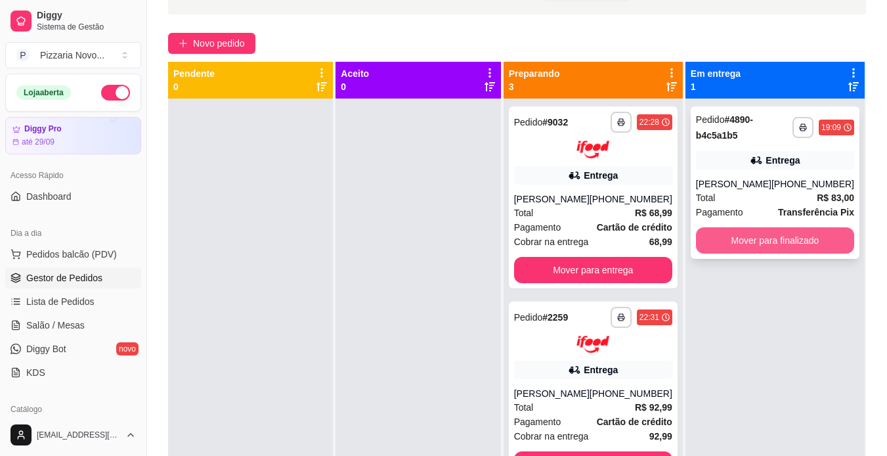
click at [775, 253] on button "Mover para finalizado" at bounding box center [775, 240] width 158 height 26
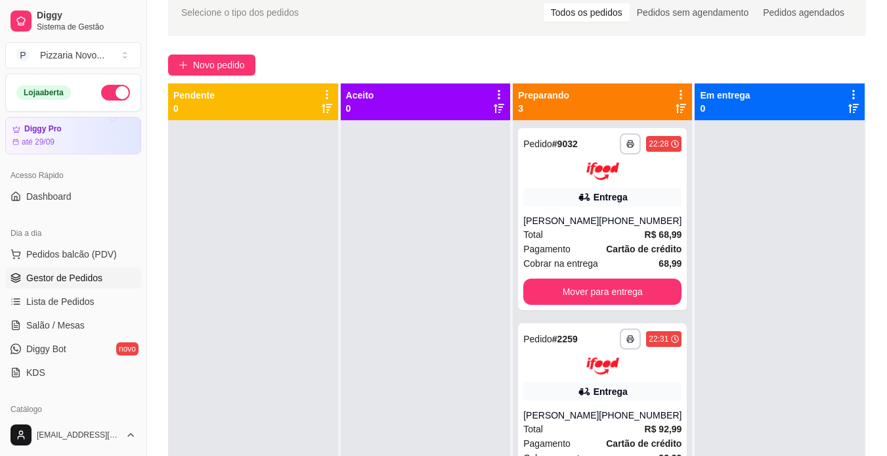
scroll to position [131, 0]
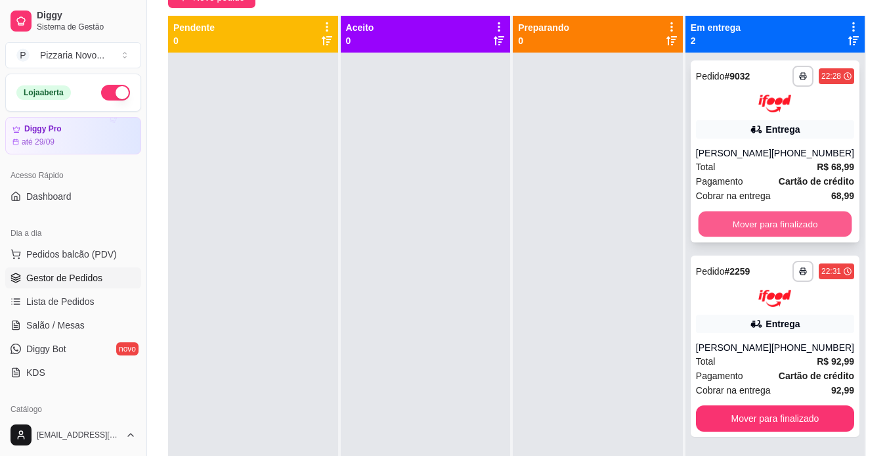
click at [787, 224] on button "Mover para finalizado" at bounding box center [775, 224] width 154 height 26
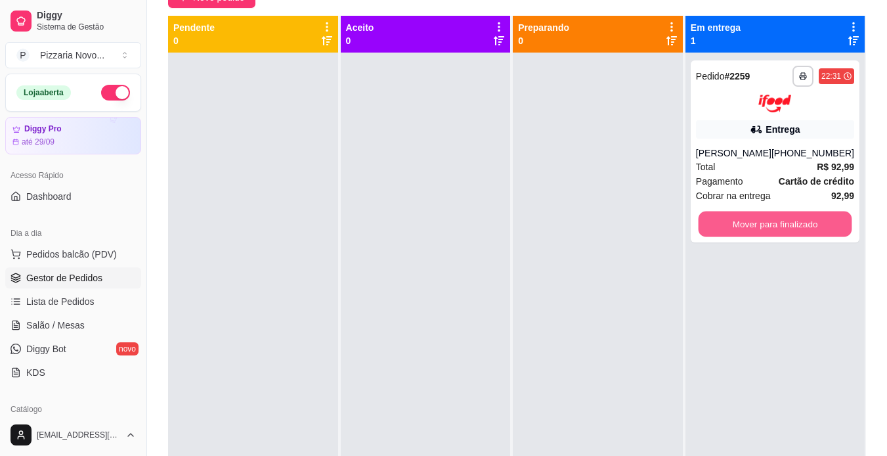
click at [787, 224] on button "Mover para finalizado" at bounding box center [775, 224] width 154 height 26
